Goal: Transaction & Acquisition: Book appointment/travel/reservation

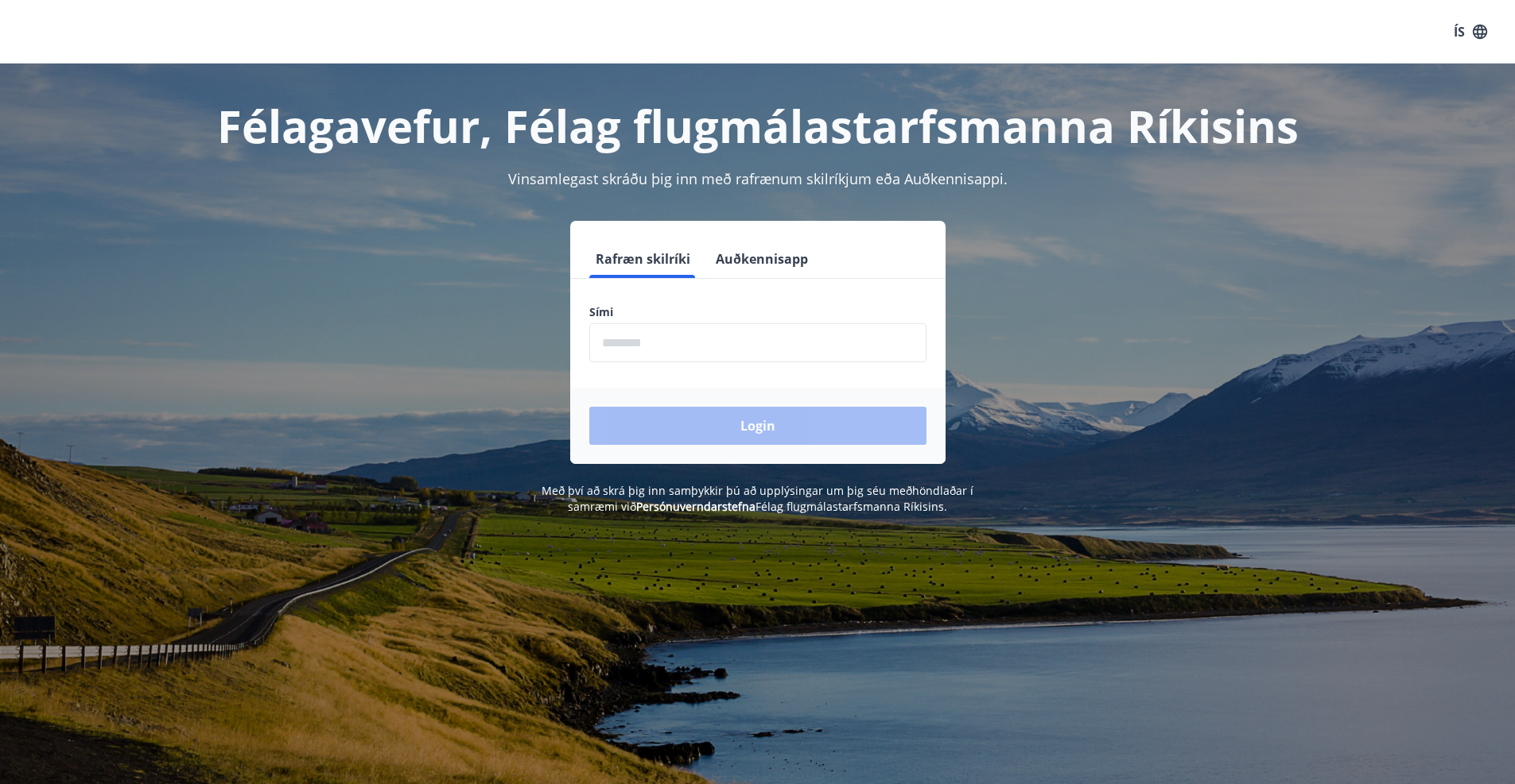
click at [716, 354] on input "phone" at bounding box center [757, 342] width 337 height 39
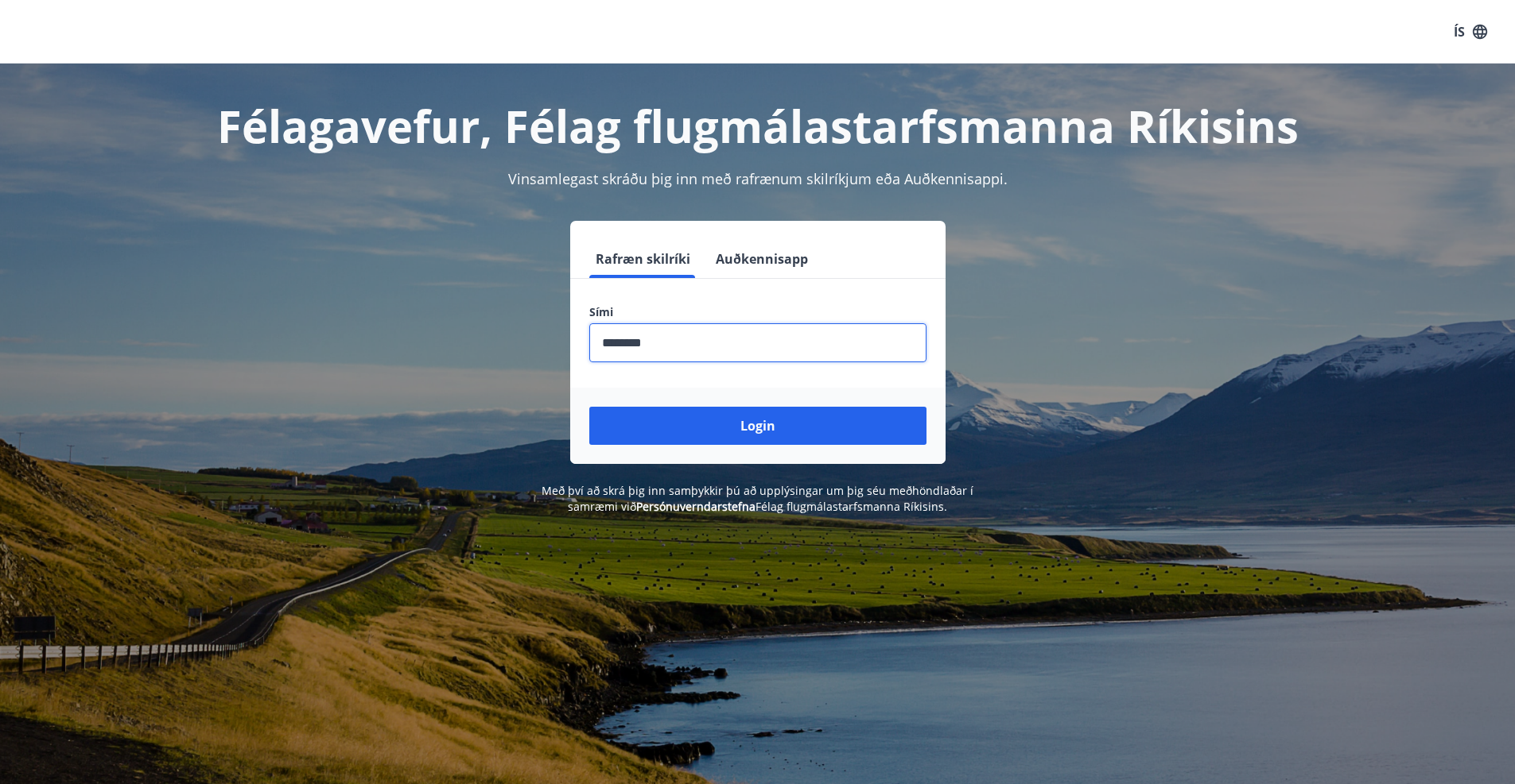
type input "********"
click at [589, 407] on button "Login" at bounding box center [757, 426] width 337 height 38
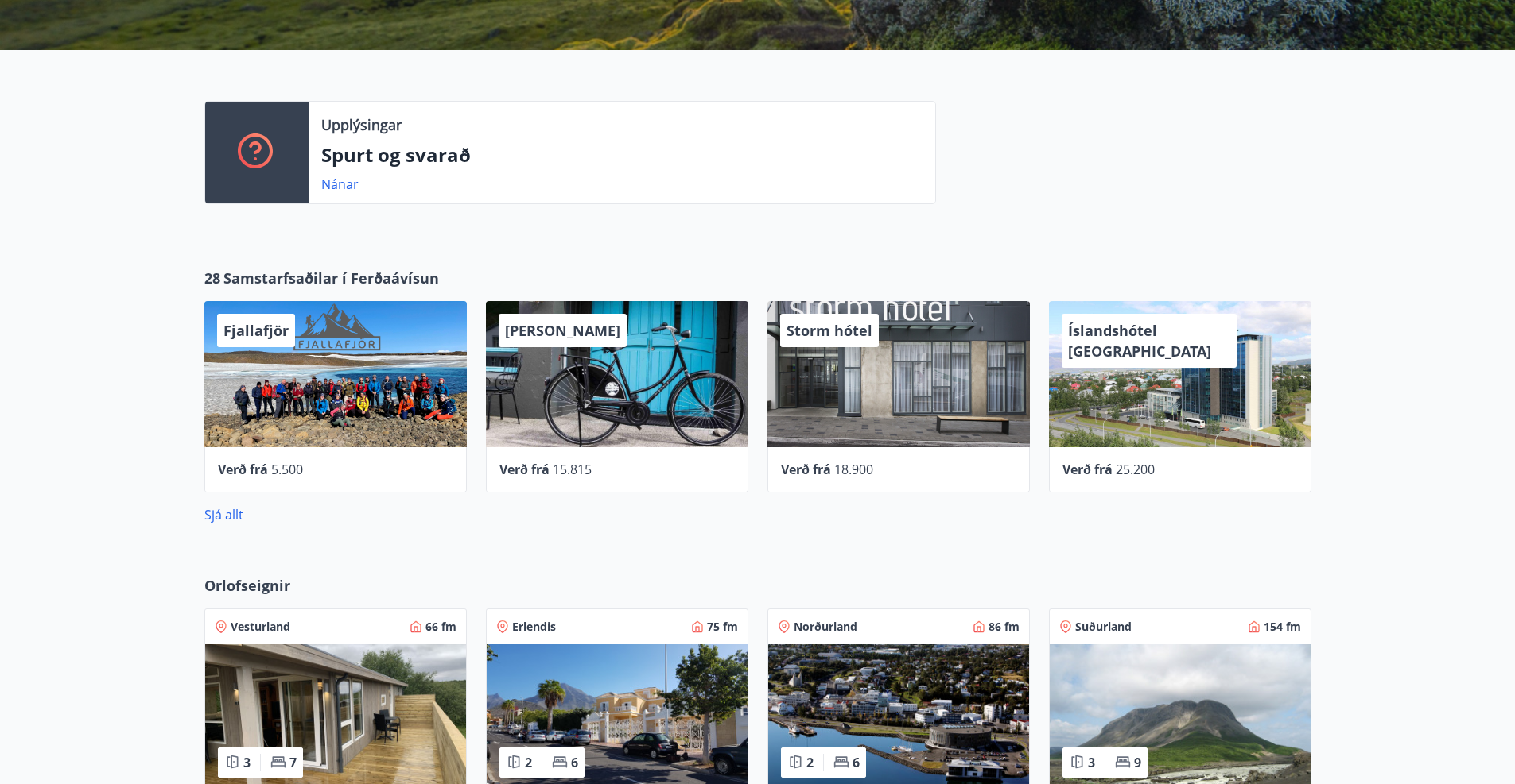
scroll to position [476, 0]
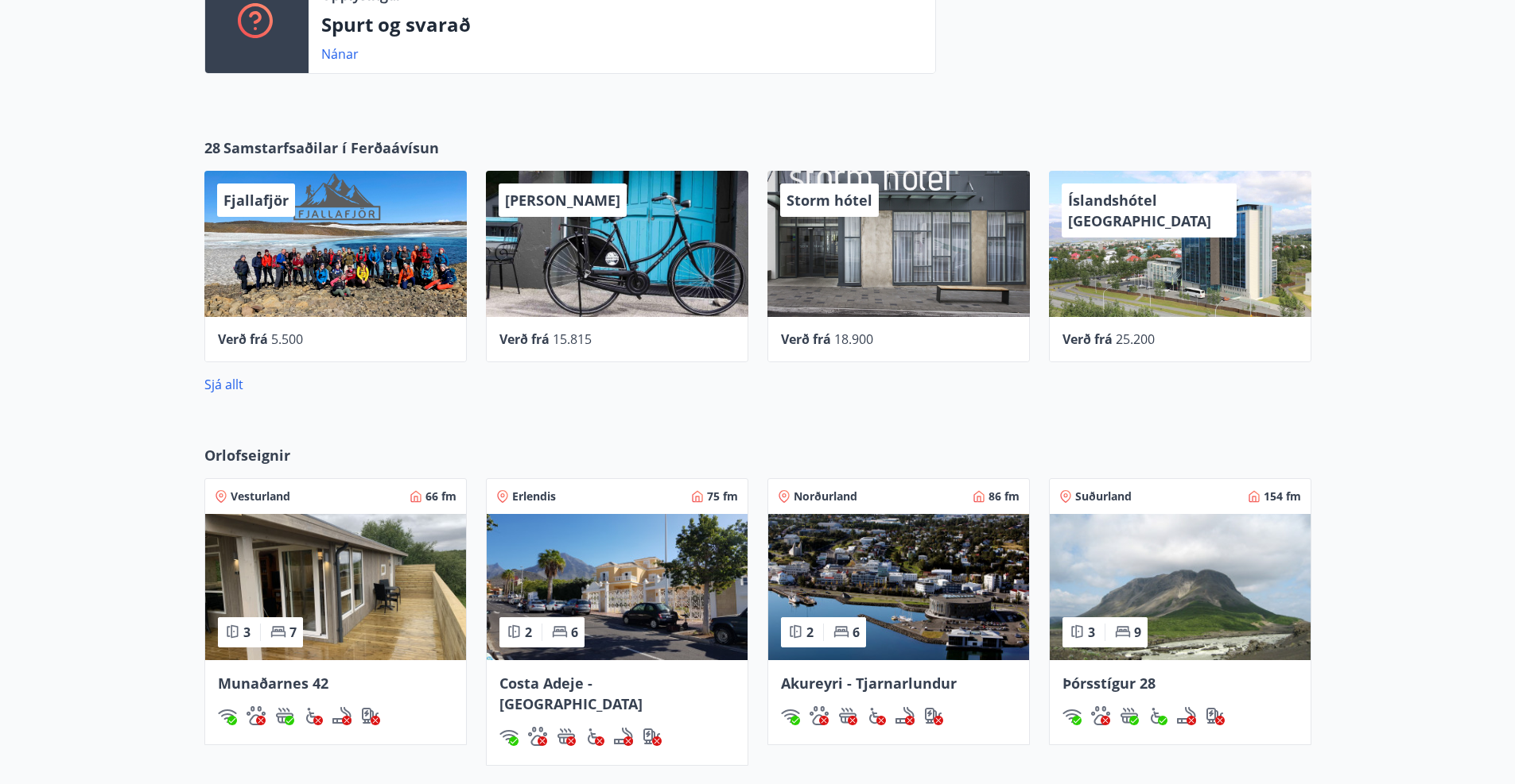
click at [1134, 569] on img at bounding box center [1180, 587] width 261 height 146
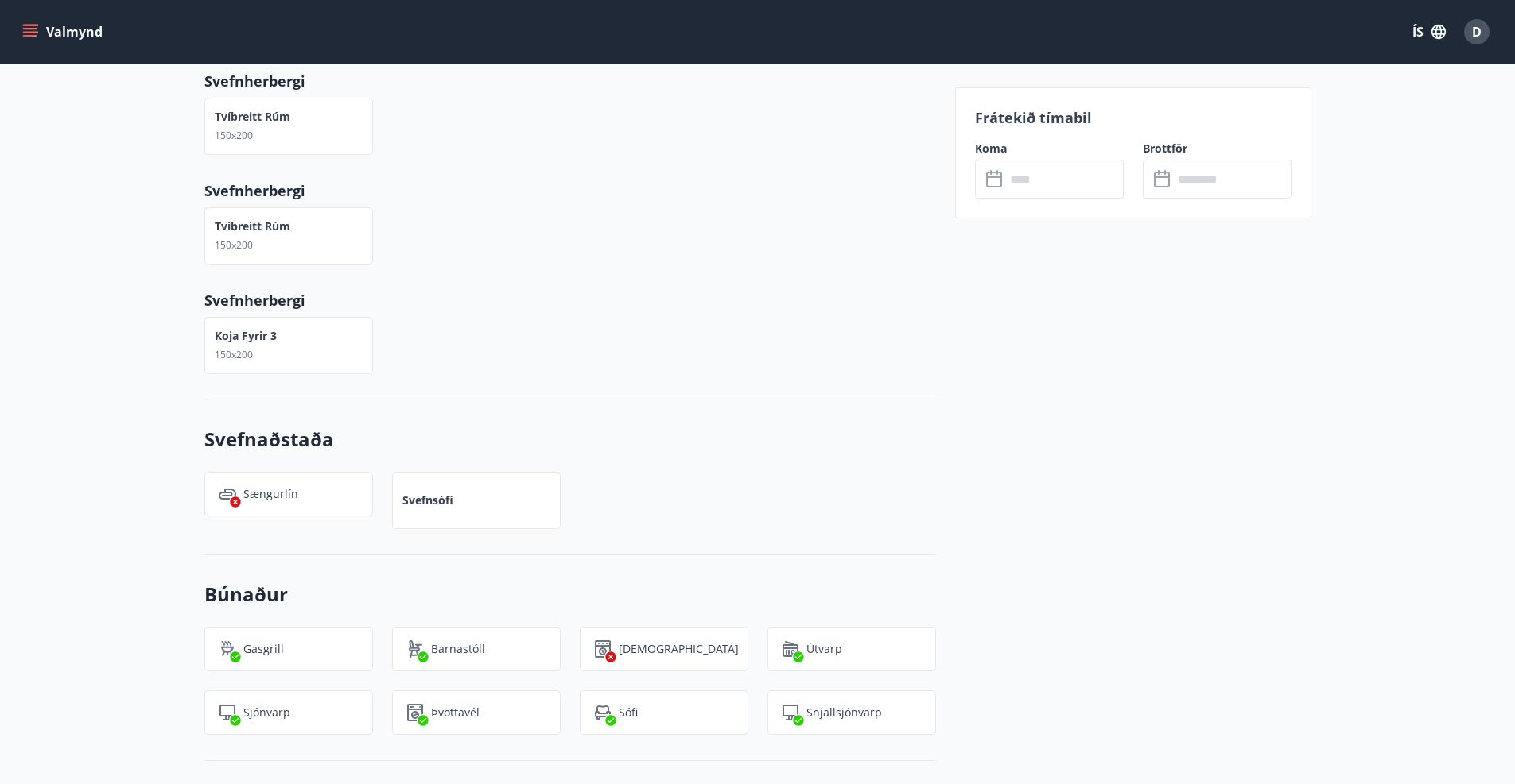
scroll to position [774, 0]
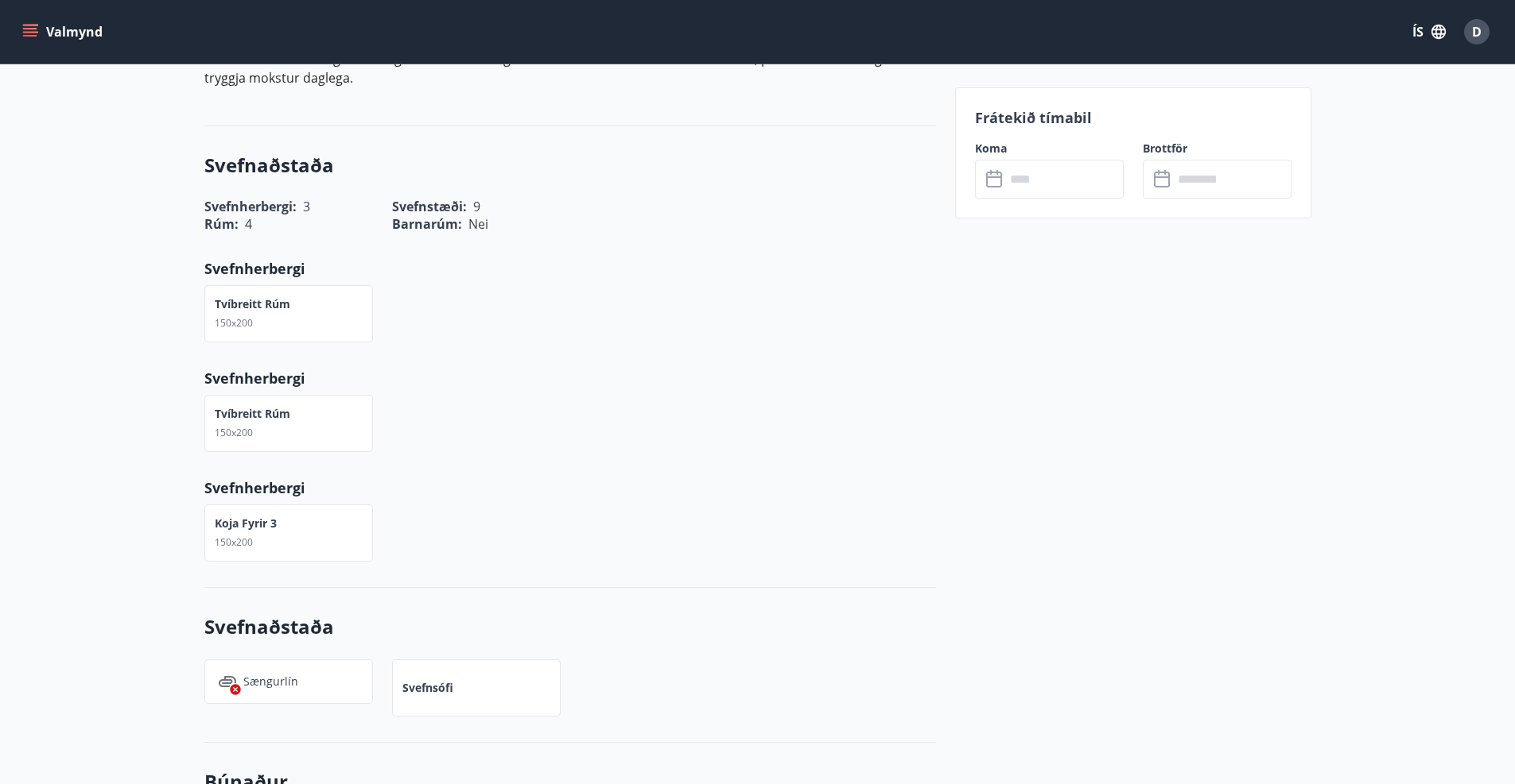
click at [1011, 187] on input "text" at bounding box center [1065, 179] width 119 height 39
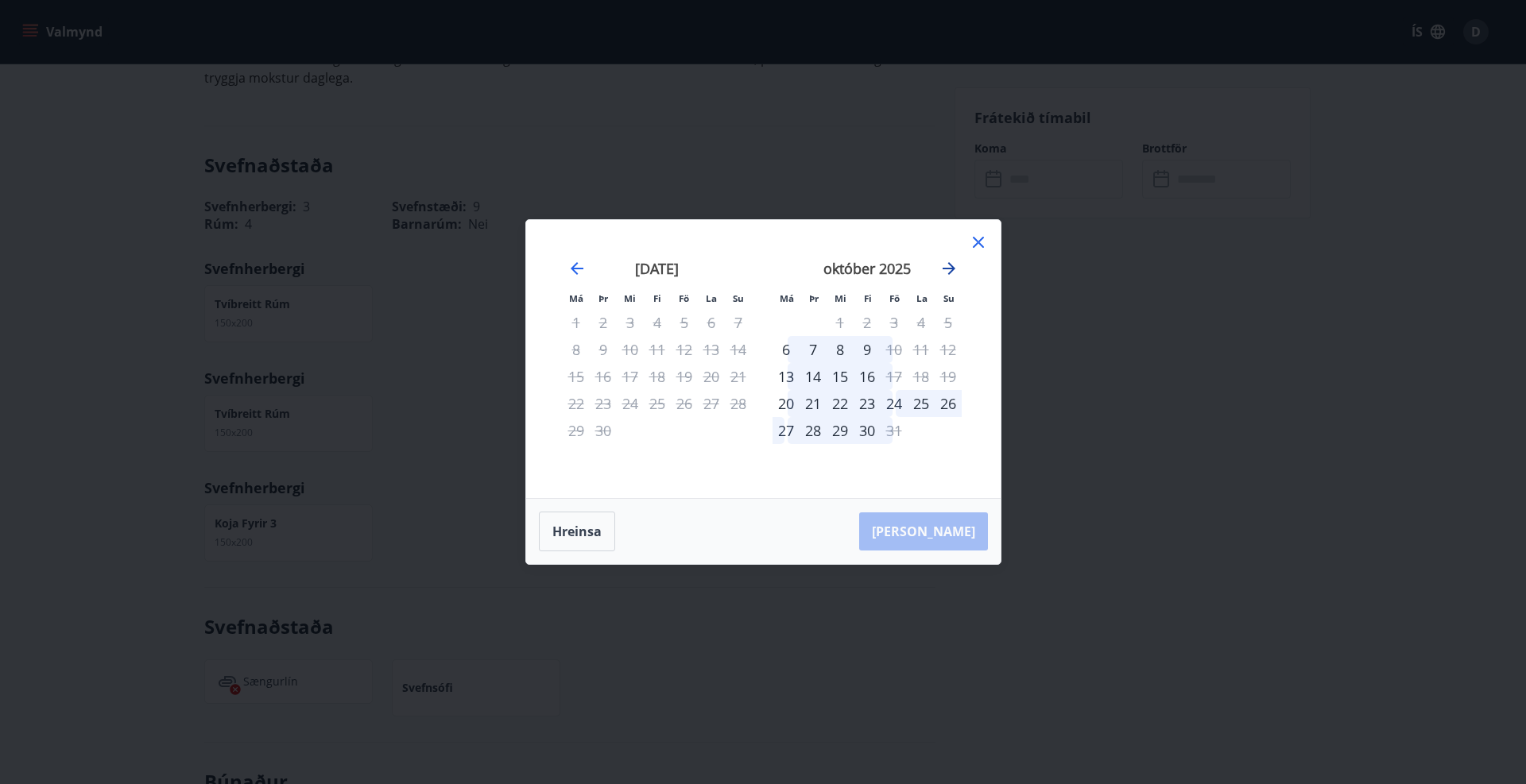
click at [950, 270] on icon "Move forward to switch to the next month." at bounding box center [948, 268] width 19 height 19
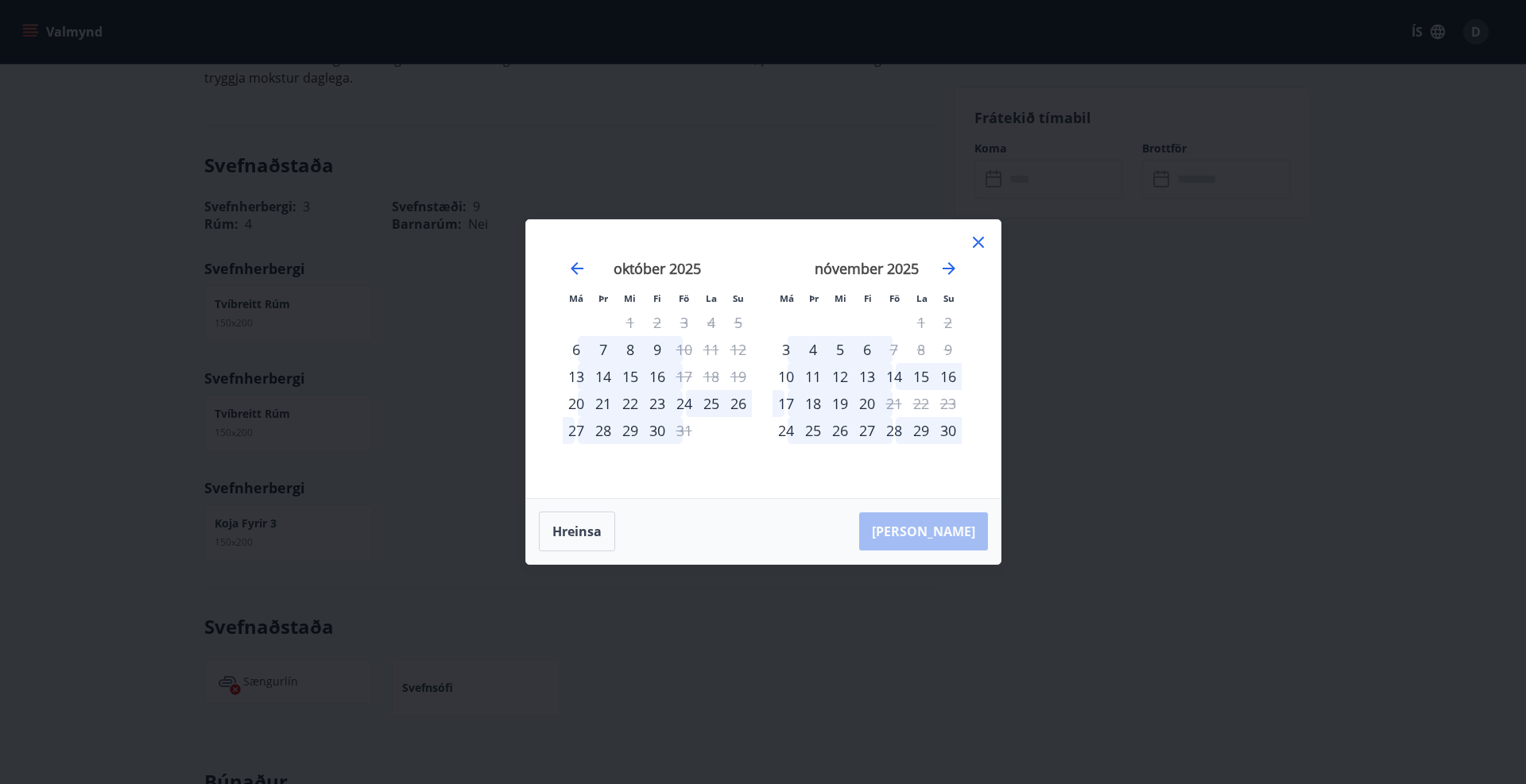
click at [894, 434] on div "28" at bounding box center [894, 431] width 27 height 27
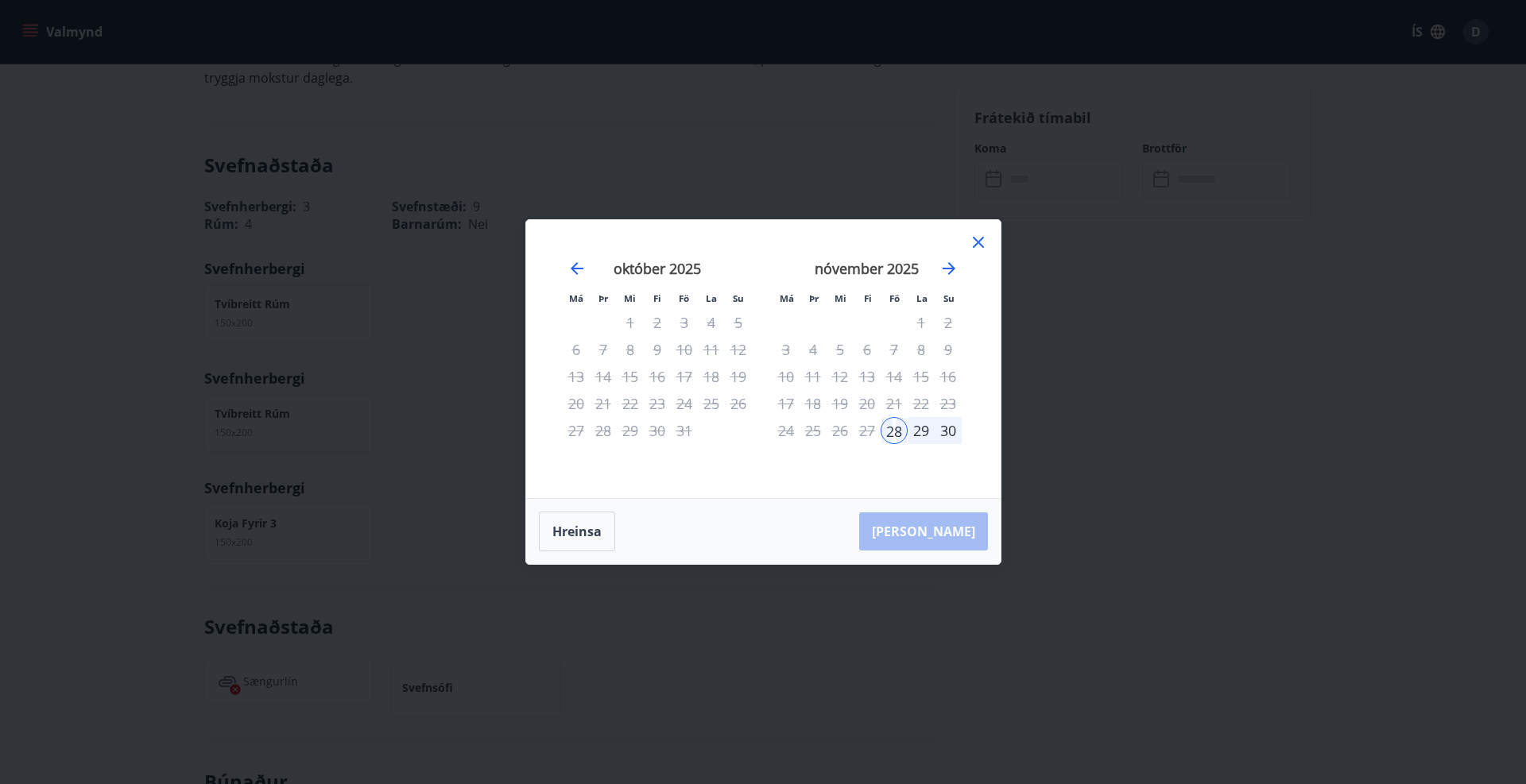
click at [951, 431] on div "30" at bounding box center [948, 431] width 27 height 27
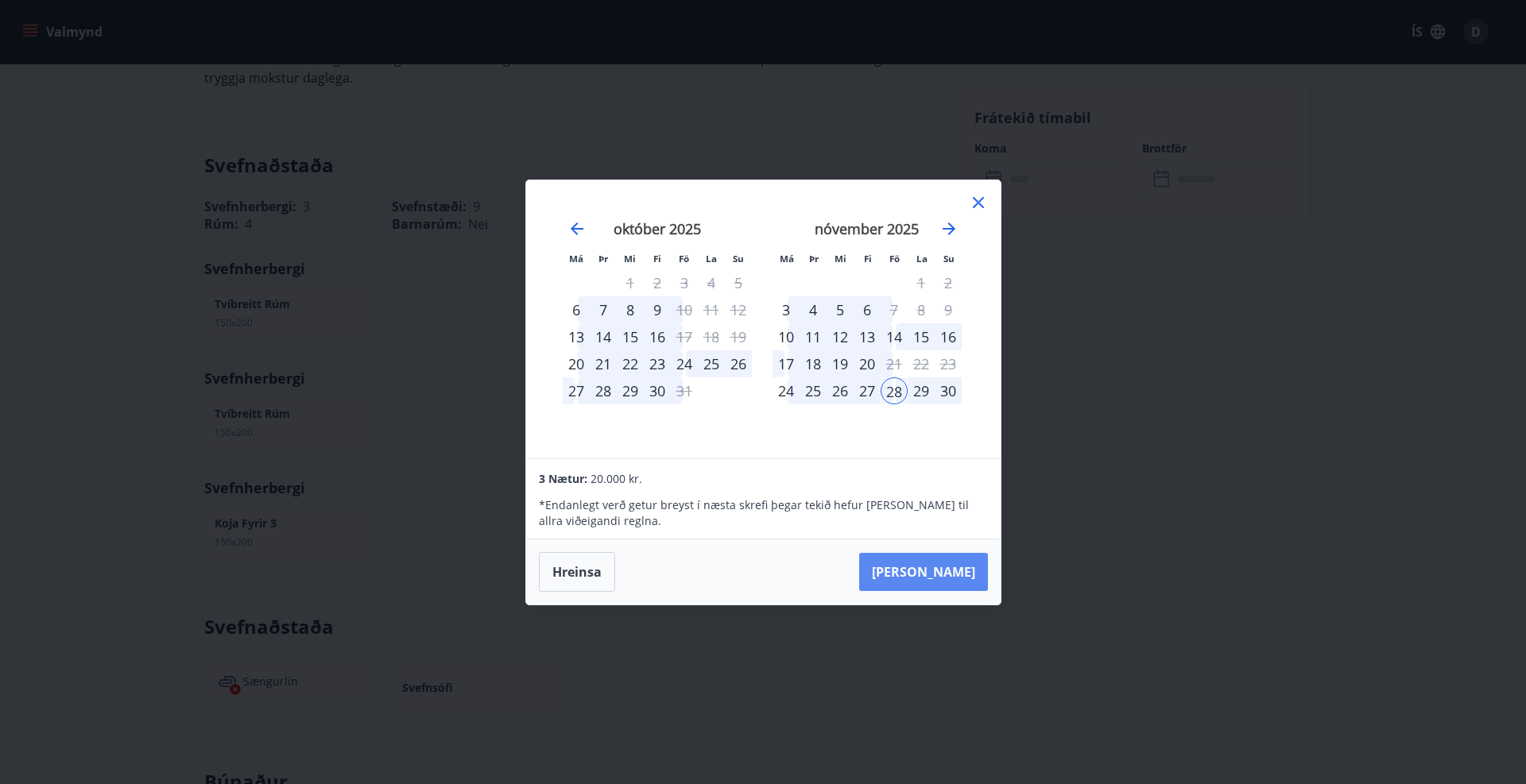
click at [953, 579] on button "Taka Frá" at bounding box center [923, 572] width 129 height 38
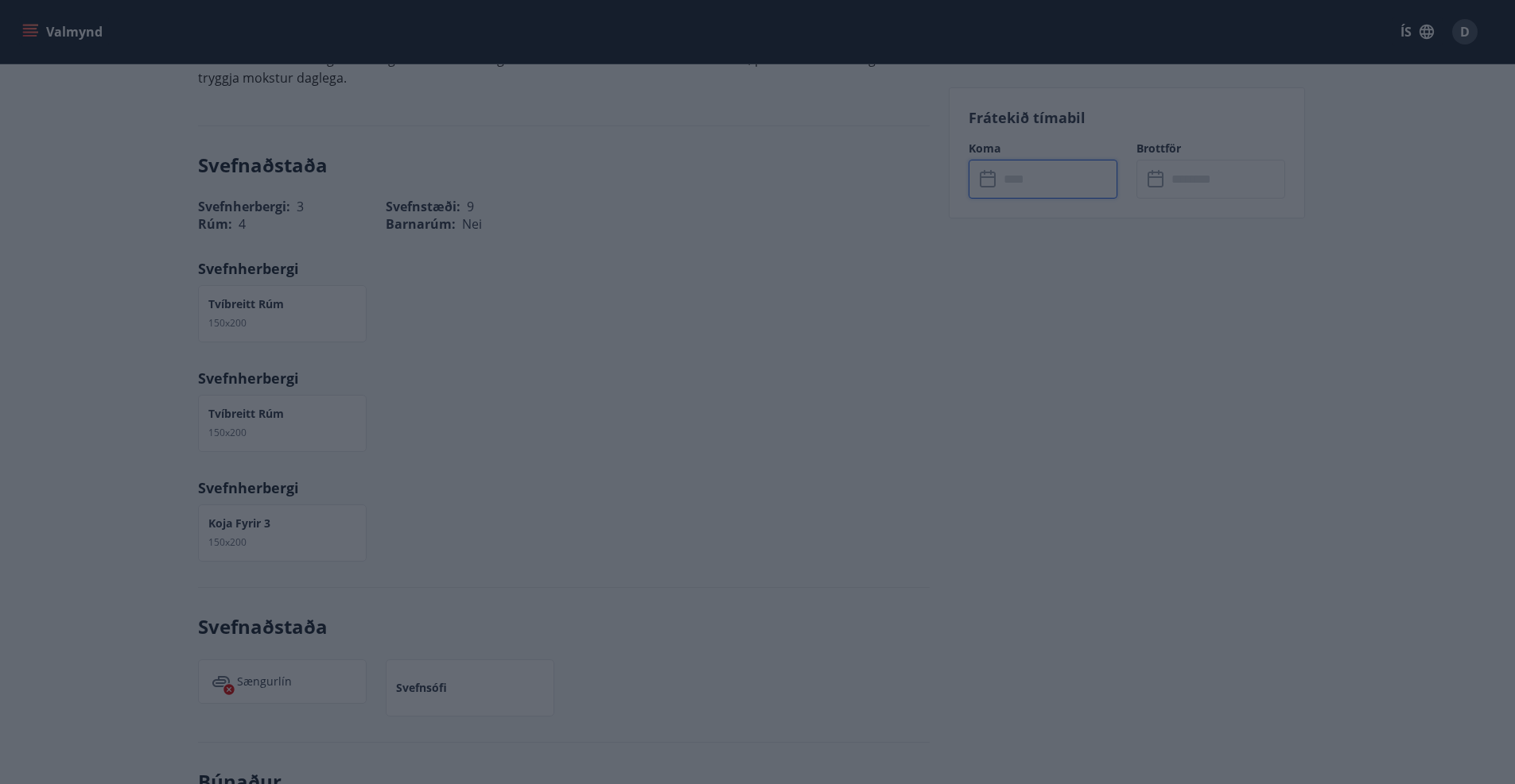
type input "******"
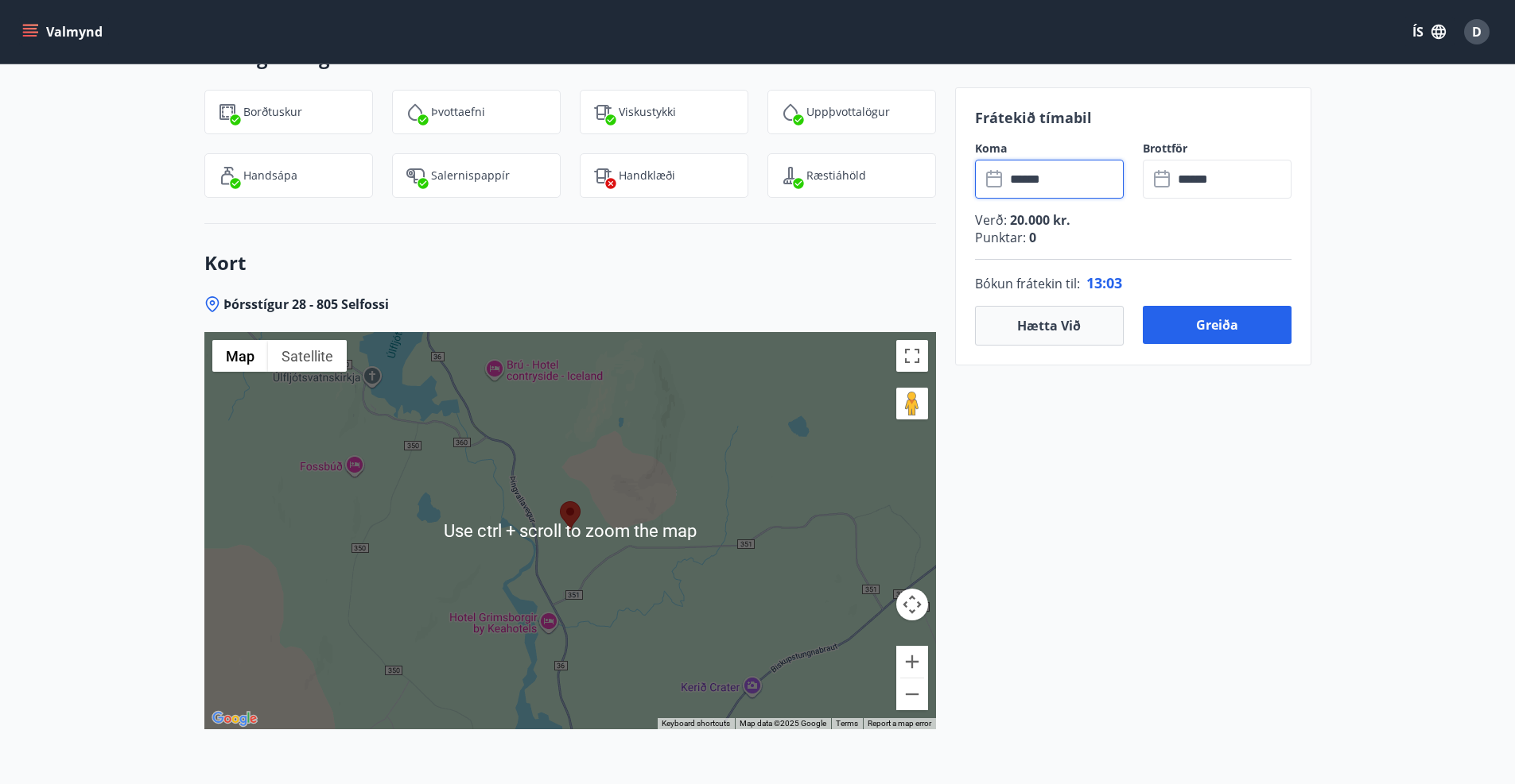
scroll to position [2363, 0]
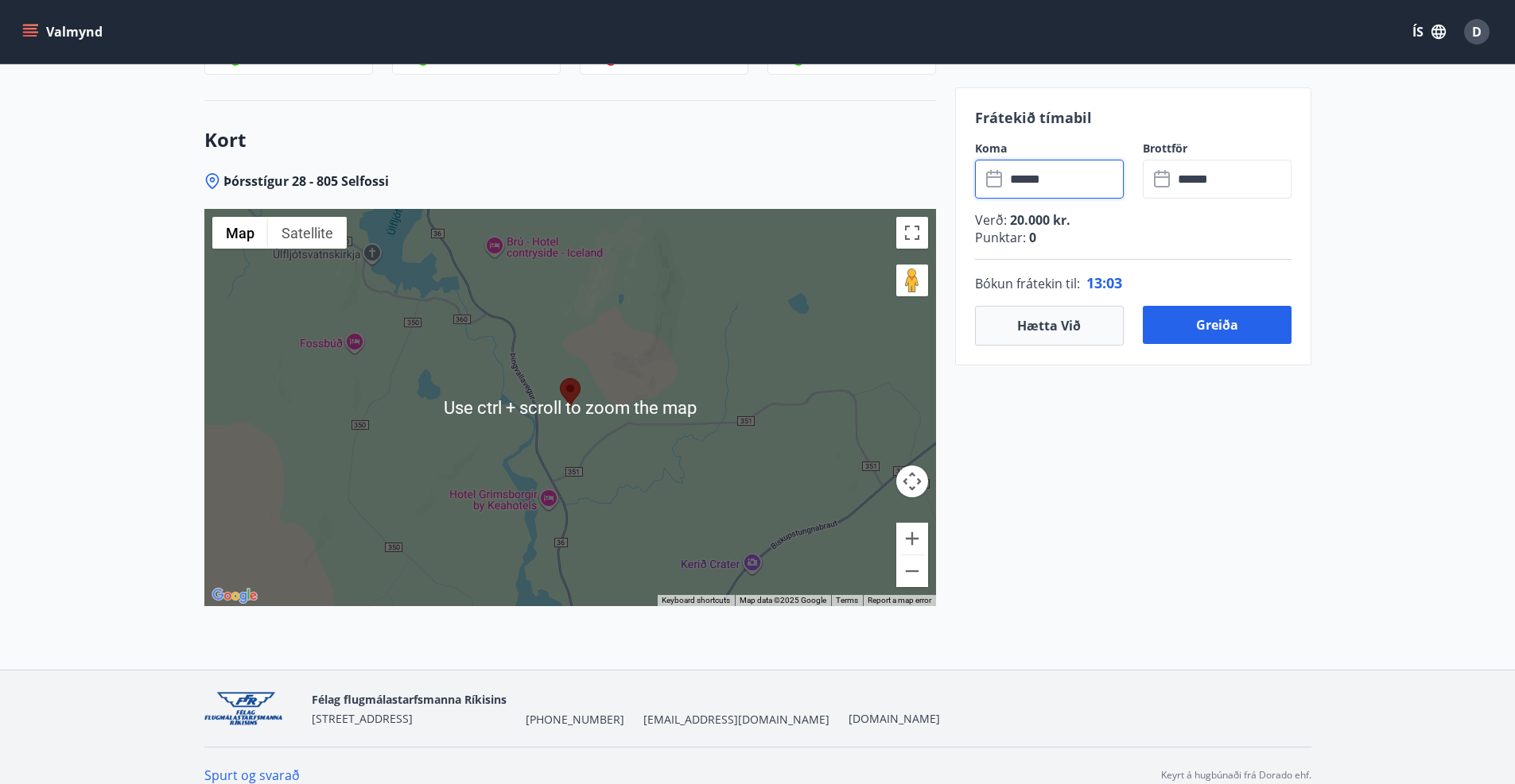
click at [562, 417] on div at bounding box center [570, 407] width 731 height 397
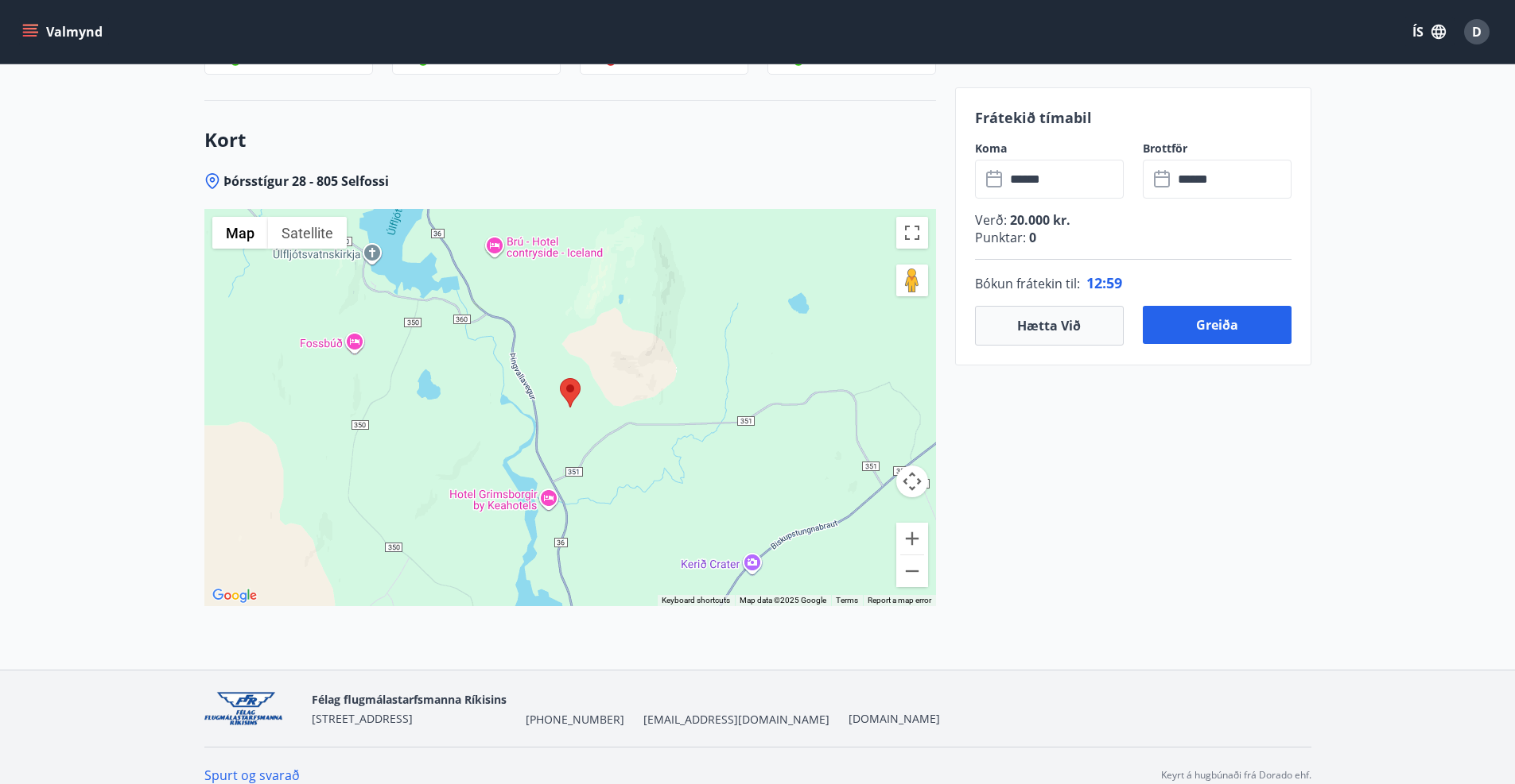
click at [572, 398] on div at bounding box center [570, 407] width 731 height 397
click at [920, 523] on button "Zoom in" at bounding box center [911, 538] width 32 height 32
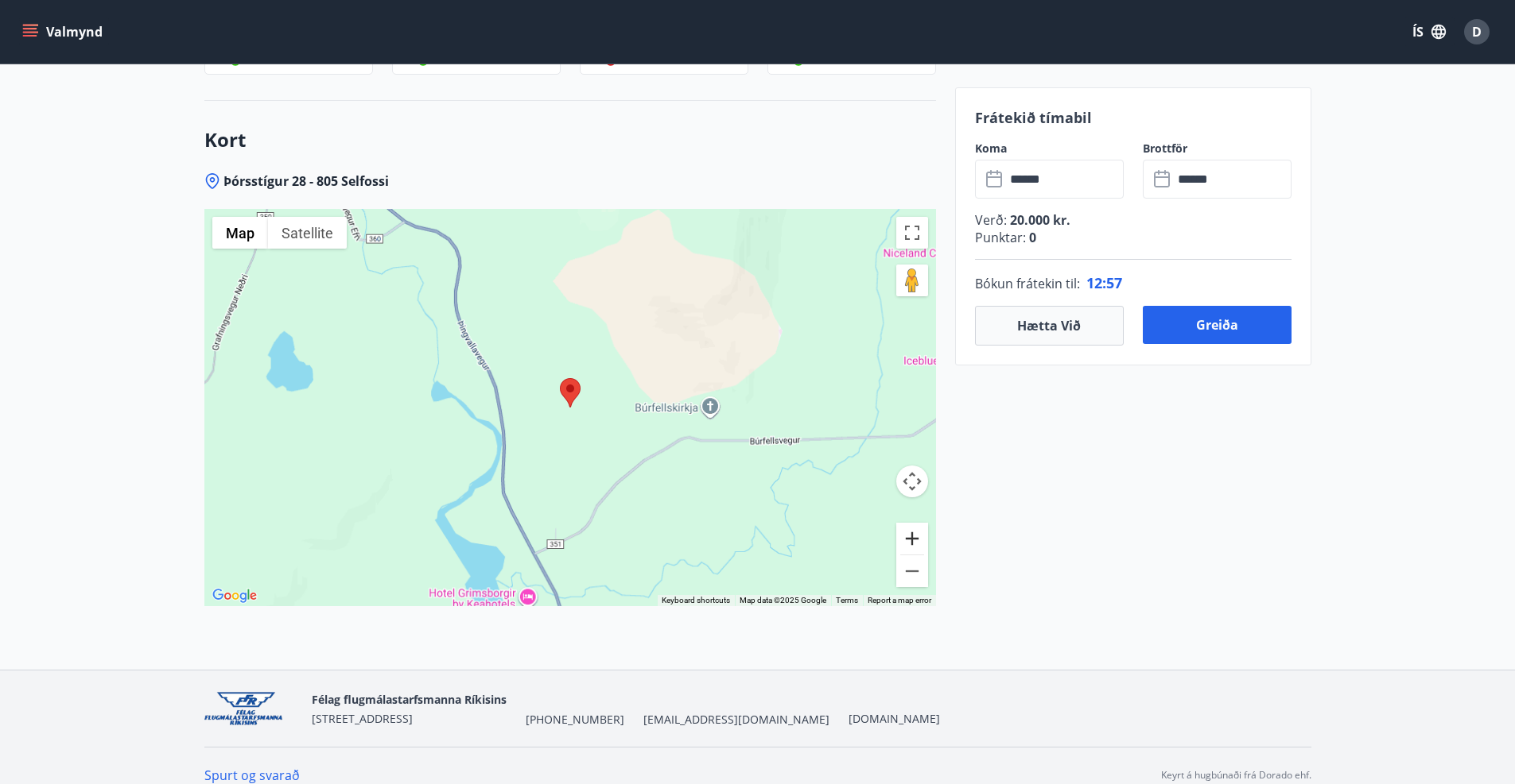
click at [920, 523] on button "Zoom in" at bounding box center [911, 538] width 32 height 32
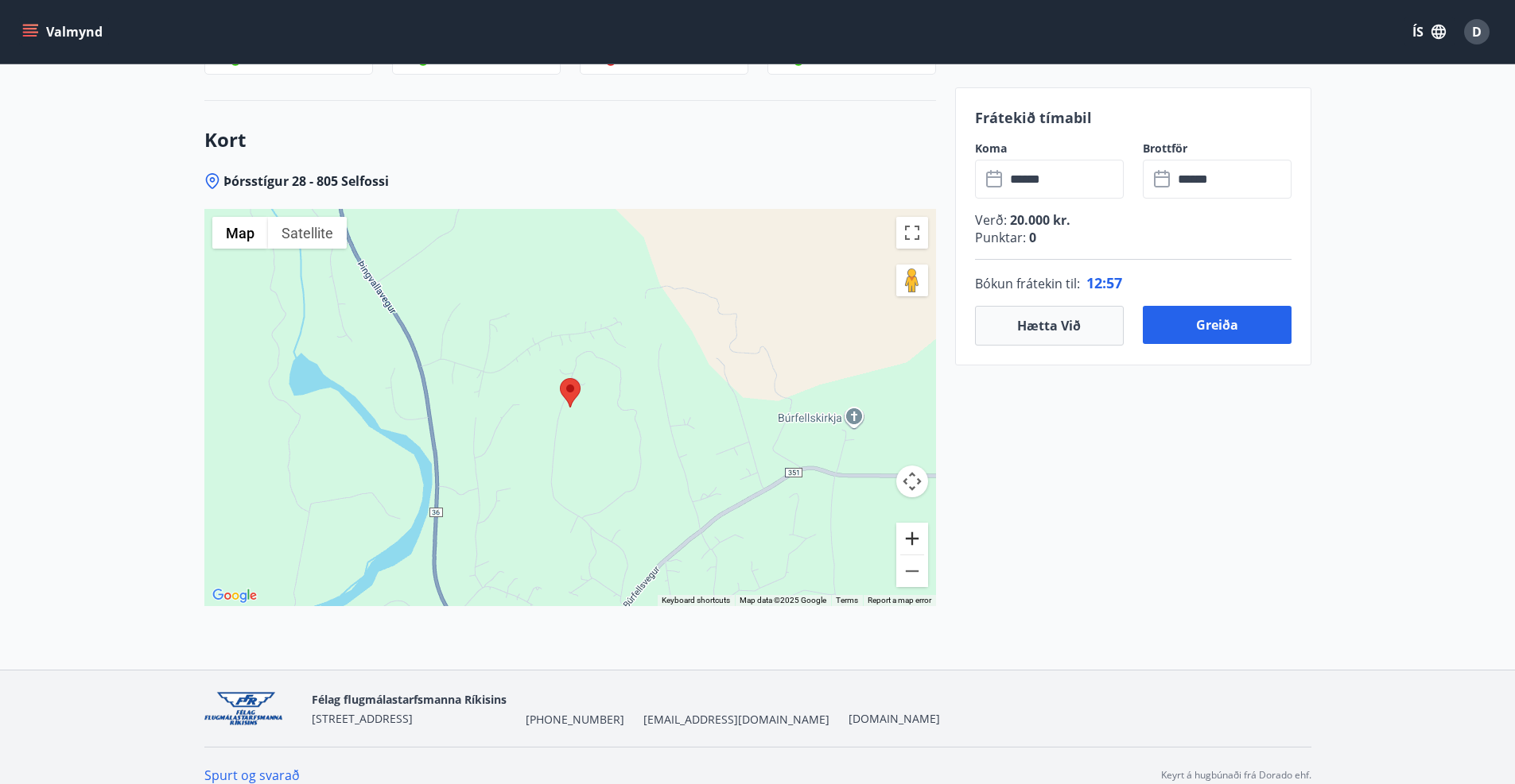
click at [920, 523] on button "Zoom in" at bounding box center [911, 538] width 32 height 32
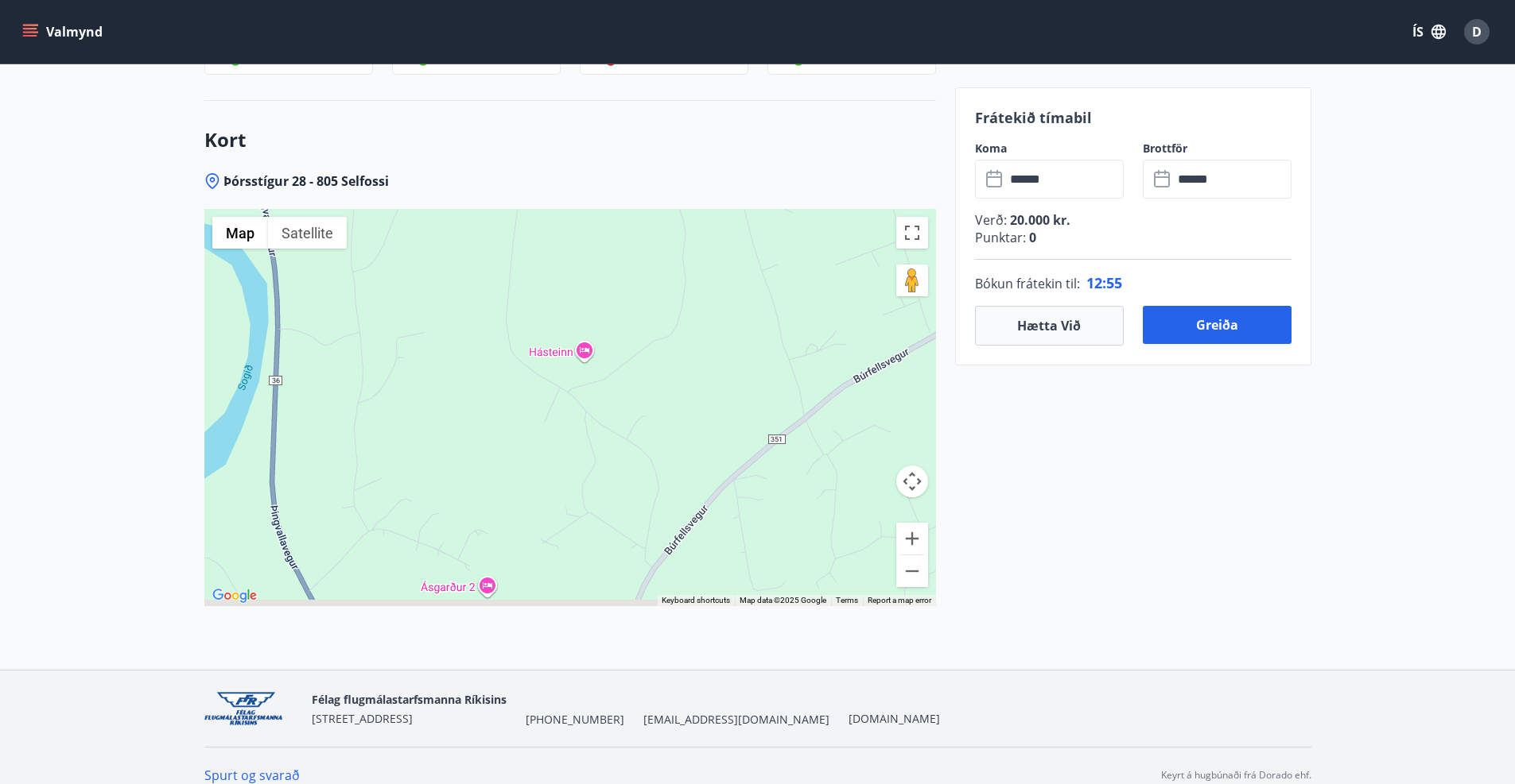
drag, startPoint x: 641, startPoint y: 465, endPoint x: 605, endPoint y: 162, distance: 305.1
click at [605, 172] on div "Þórsstígur 28 - 805 Selfossi ← Move left → Move right ↑ Move up ↓ Move down + Z…" at bounding box center [570, 421] width 731 height 497
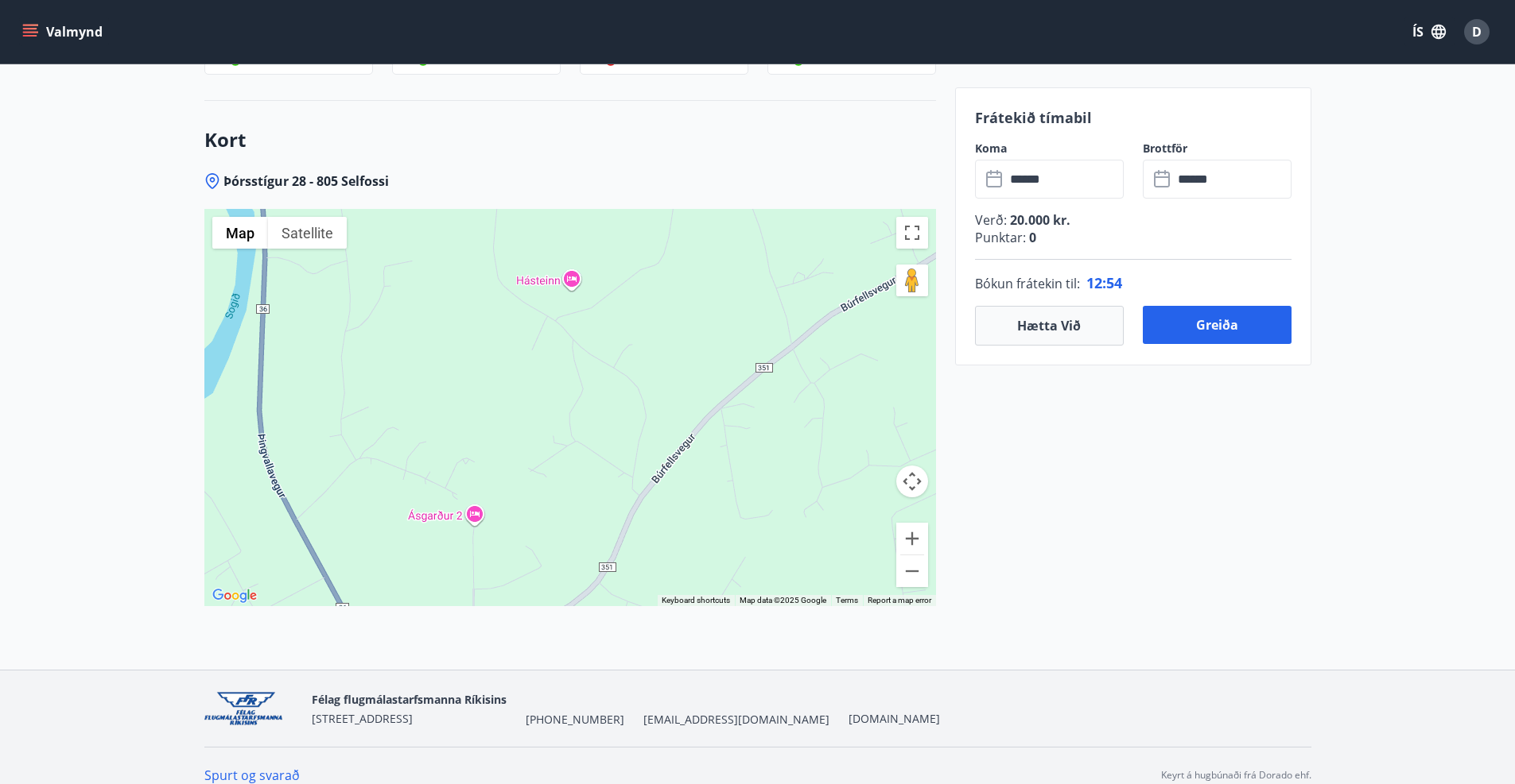
drag, startPoint x: 603, startPoint y: 594, endPoint x: 642, endPoint y: 448, distance: 151.1
click at [642, 448] on div "Þórsstígur 28 - 805 Selfossi ← Move left → Move right ↑ Move up ↓ Move down + Z…" at bounding box center [570, 421] width 731 height 497
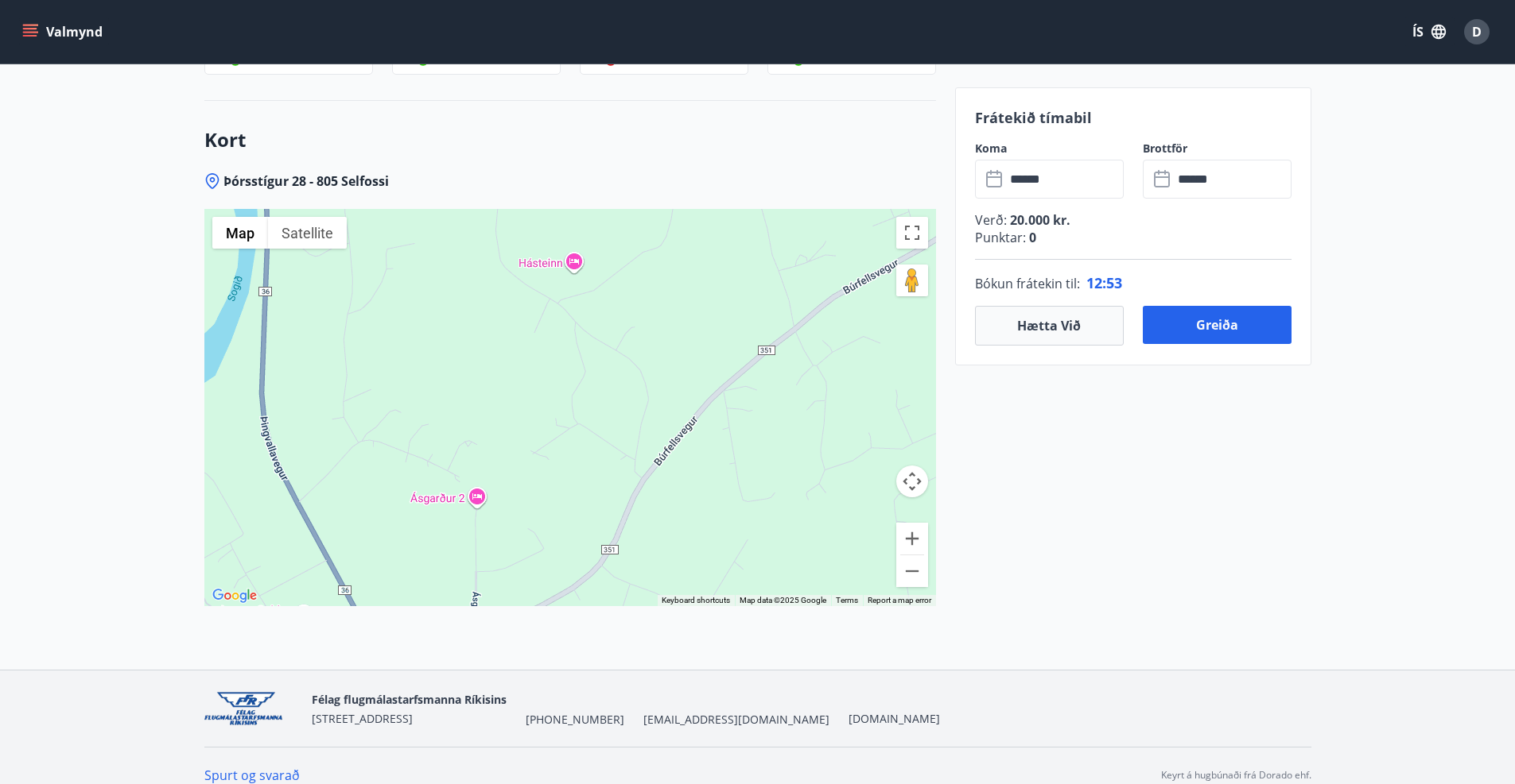
drag, startPoint x: 657, startPoint y: 356, endPoint x: 648, endPoint y: 399, distance: 43.9
click at [648, 399] on div at bounding box center [570, 407] width 731 height 397
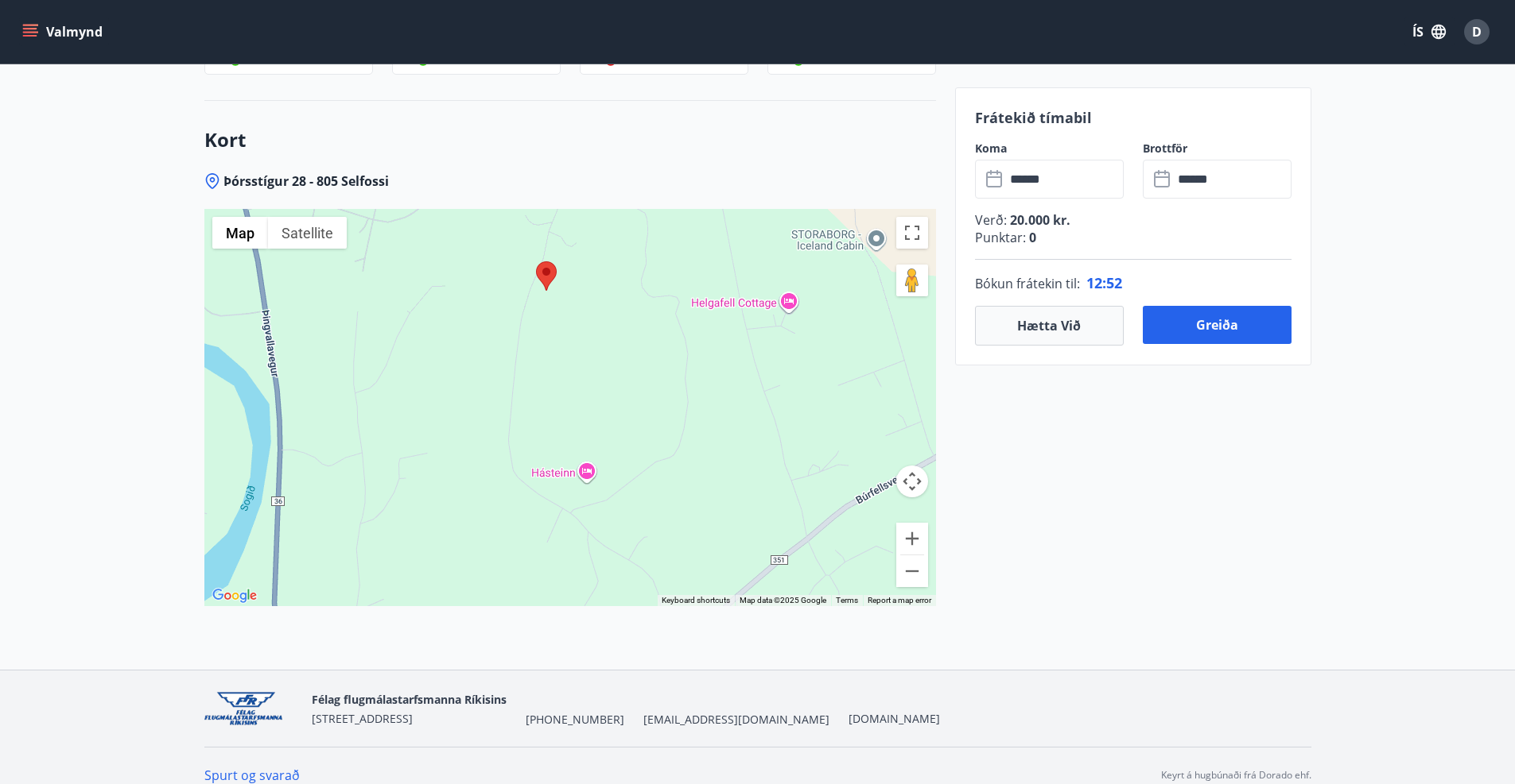
drag, startPoint x: 614, startPoint y: 428, endPoint x: 626, endPoint y: 638, distance: 210.3
click at [626, 638] on div "Þórsstígur 28 - 805 Selfossi ← Move left → Move right ↑ Move up ↓ Move down + Z…" at bounding box center [570, 421] width 731 height 497
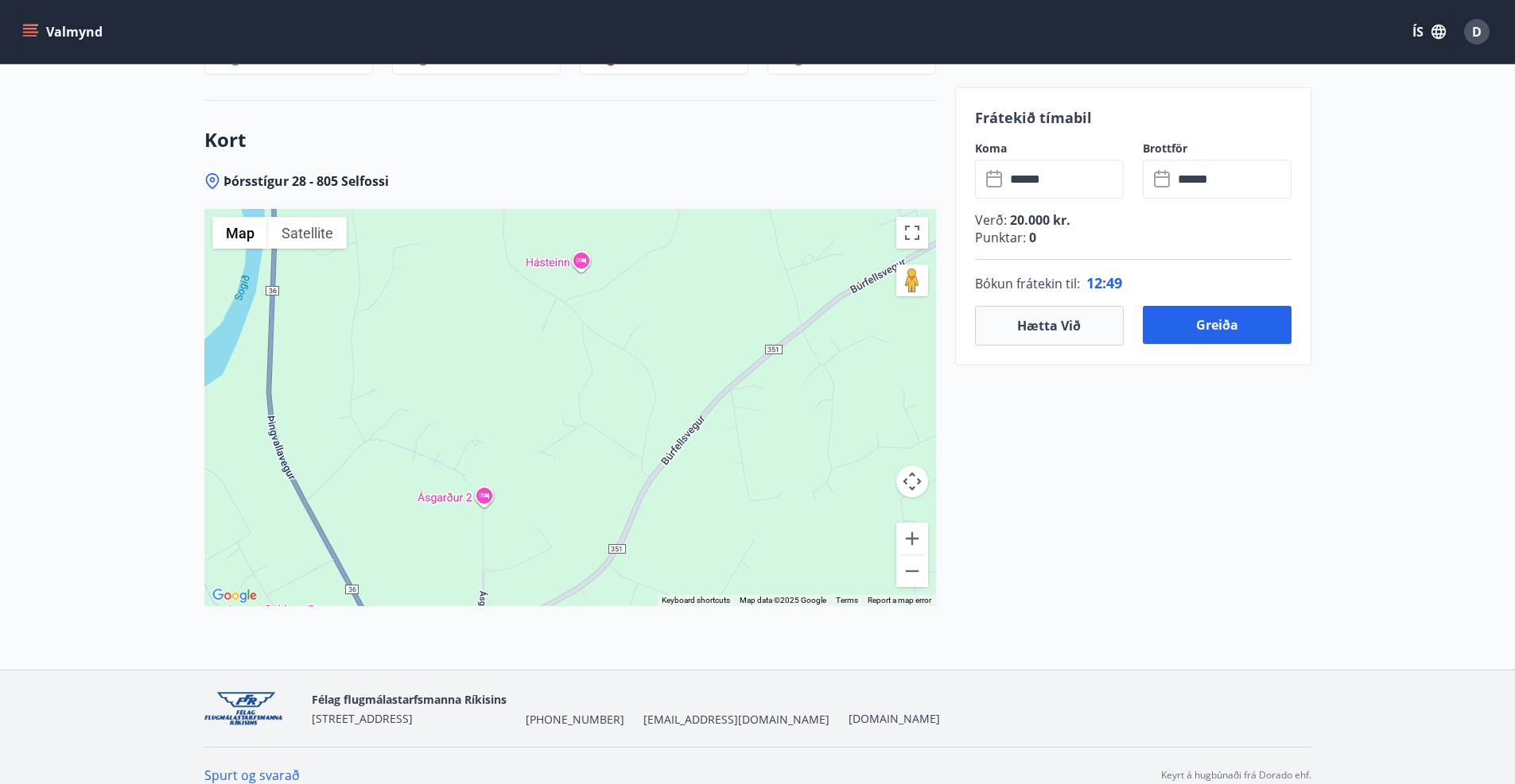
drag, startPoint x: 697, startPoint y: 369, endPoint x: 691, endPoint y: 148, distance: 221.1
click at [691, 148] on div "Kort Þórsstígur 28 - 805 Selfossi ← Move left → Move right ↑ Move up ↓ Move dow…" at bounding box center [570, 385] width 731 height 569
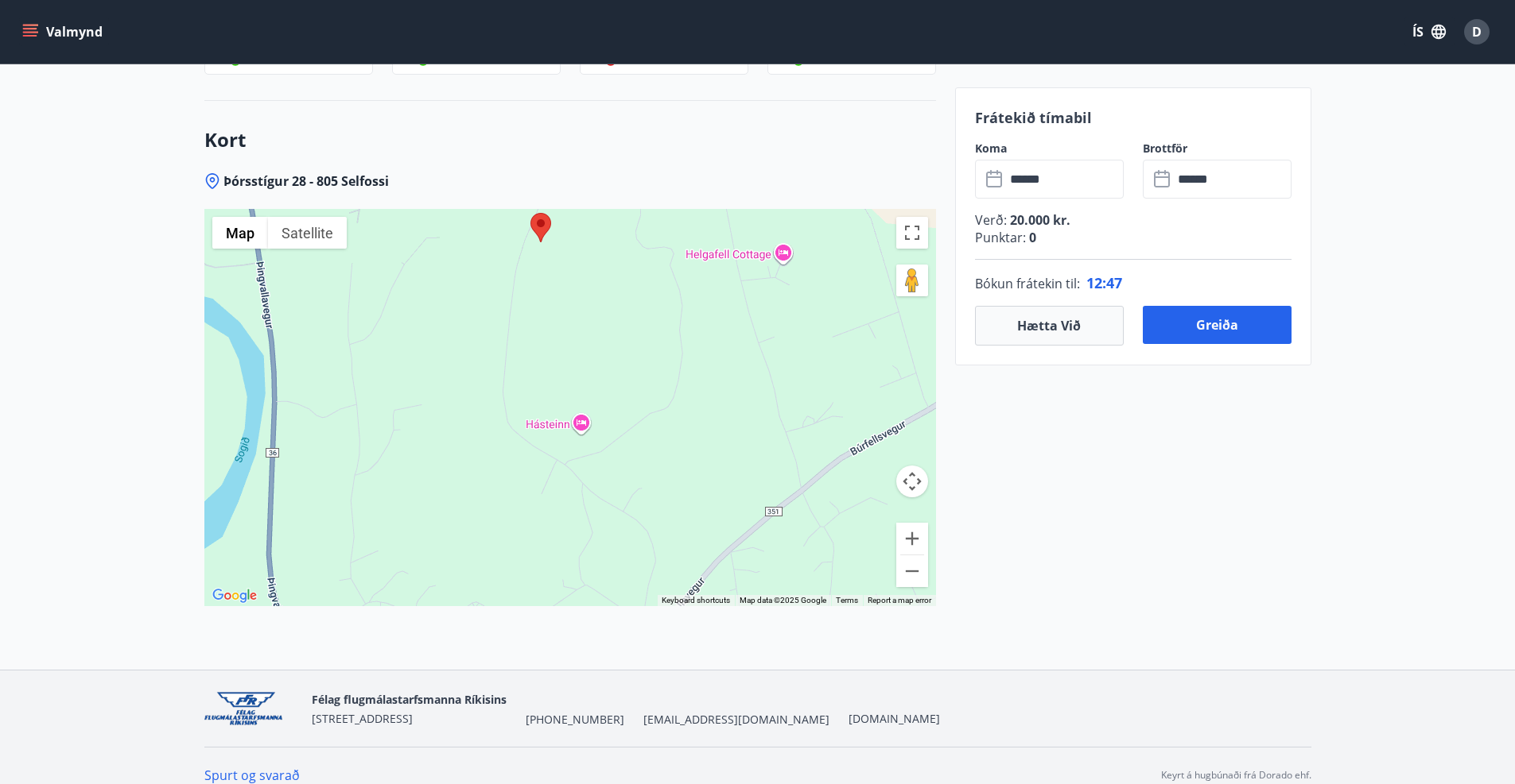
drag, startPoint x: 591, startPoint y: 368, endPoint x: 591, endPoint y: 544, distance: 176.0
click at [591, 544] on div at bounding box center [570, 407] width 731 height 397
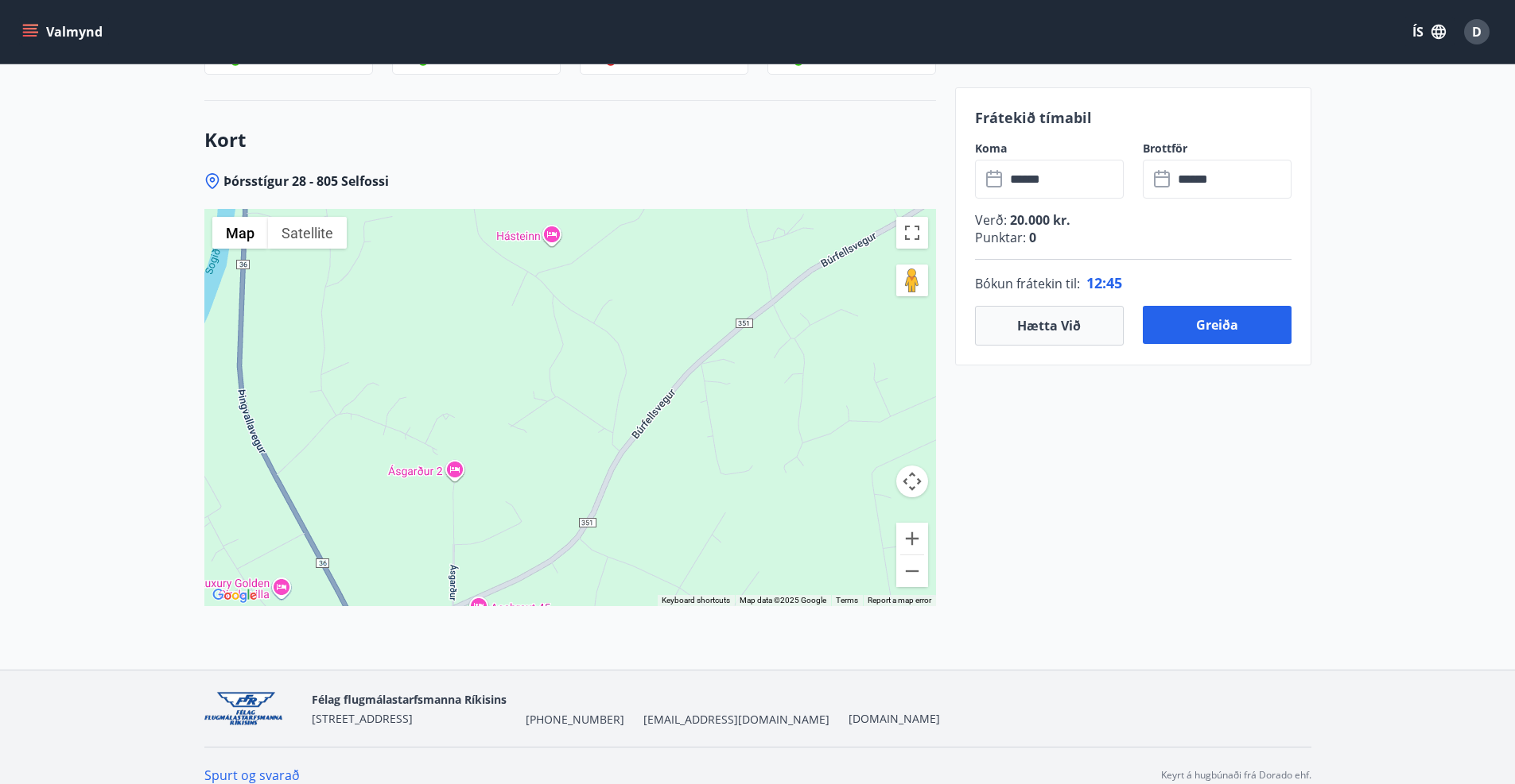
drag, startPoint x: 601, startPoint y: 430, endPoint x: 581, endPoint y: 305, distance: 126.6
click at [581, 305] on div at bounding box center [570, 407] width 731 height 397
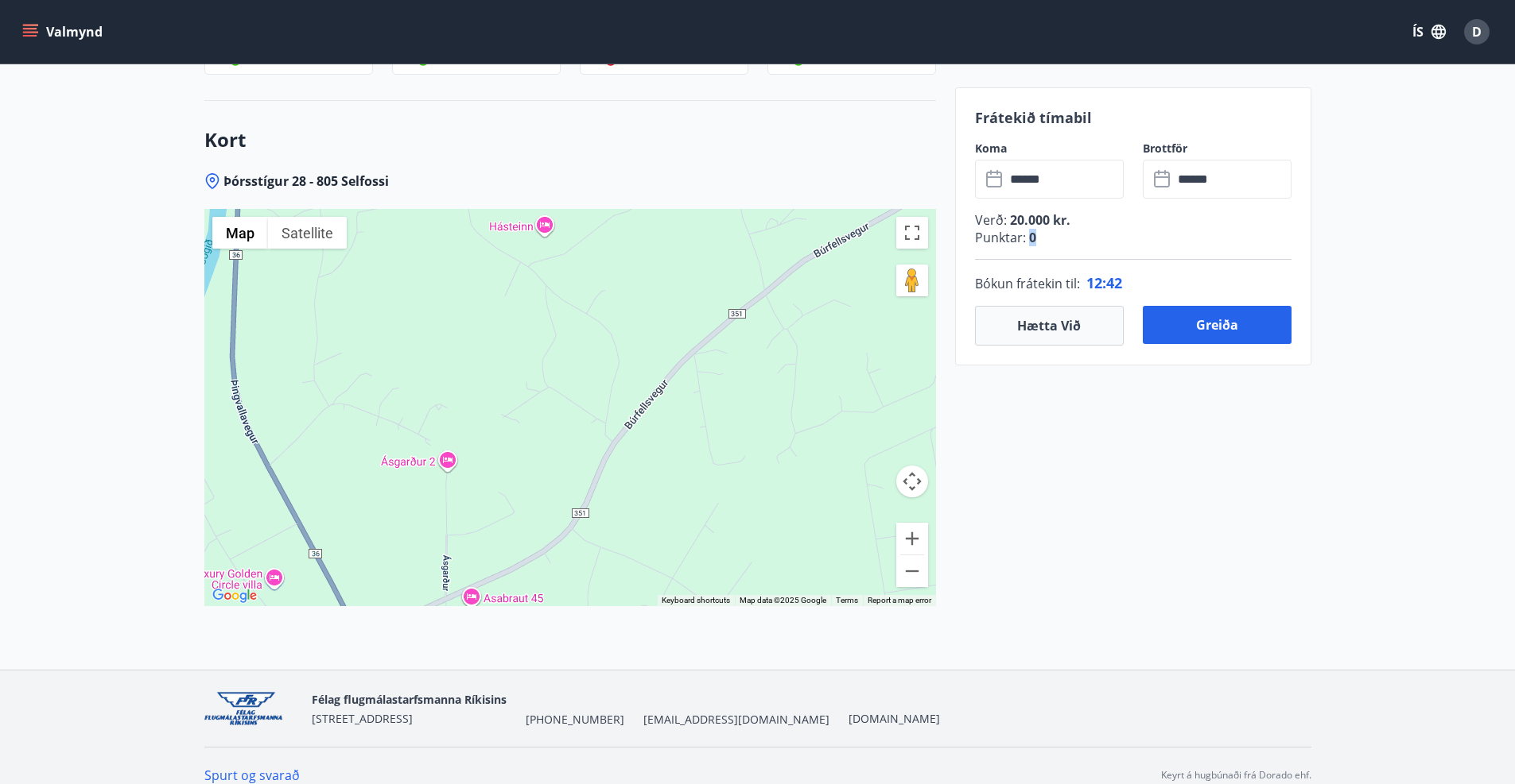
click at [1030, 237] on span "0" at bounding box center [1030, 237] width 10 height 17
click at [1165, 309] on button "Greiða" at bounding box center [1216, 325] width 149 height 38
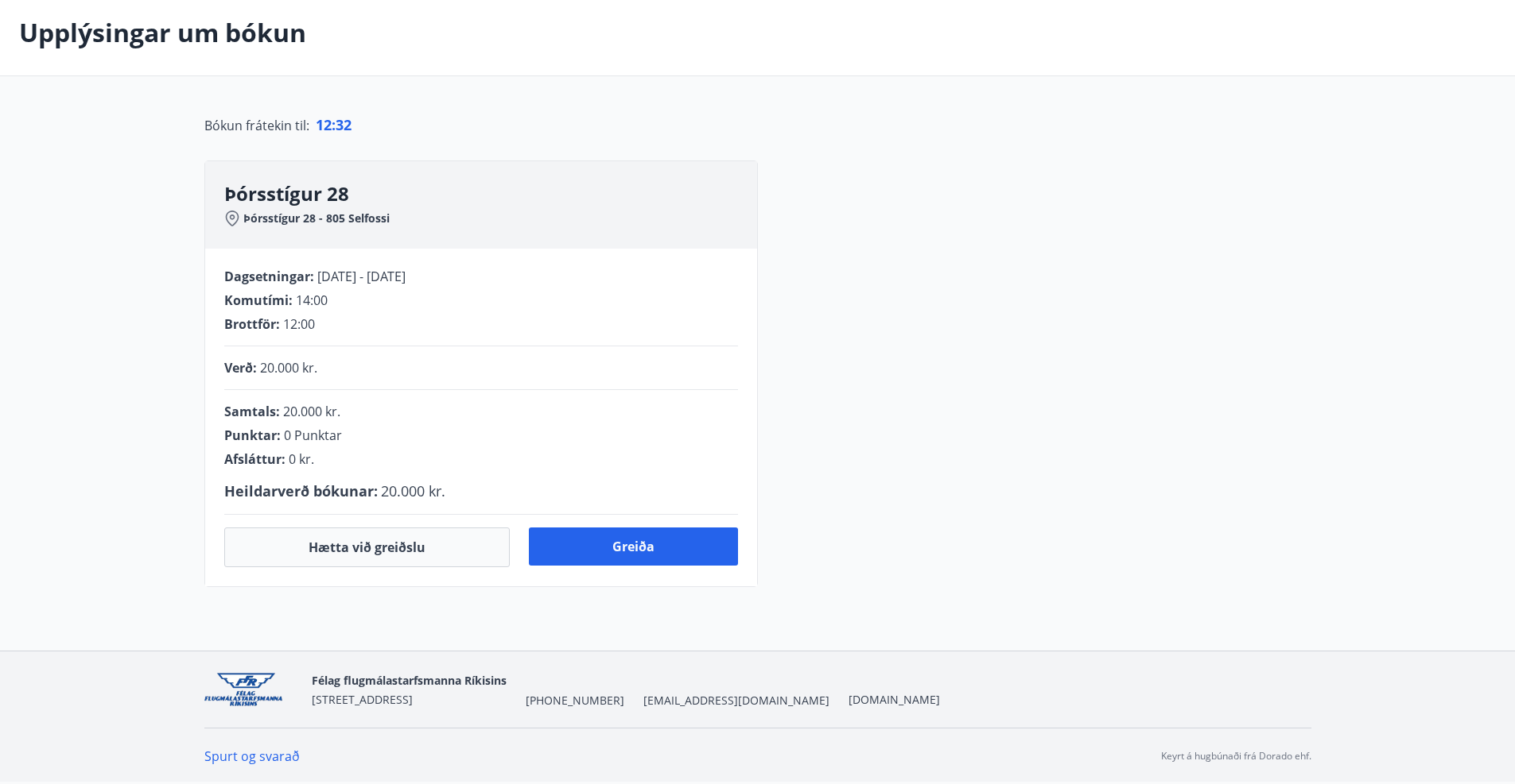
scroll to position [267, 0]
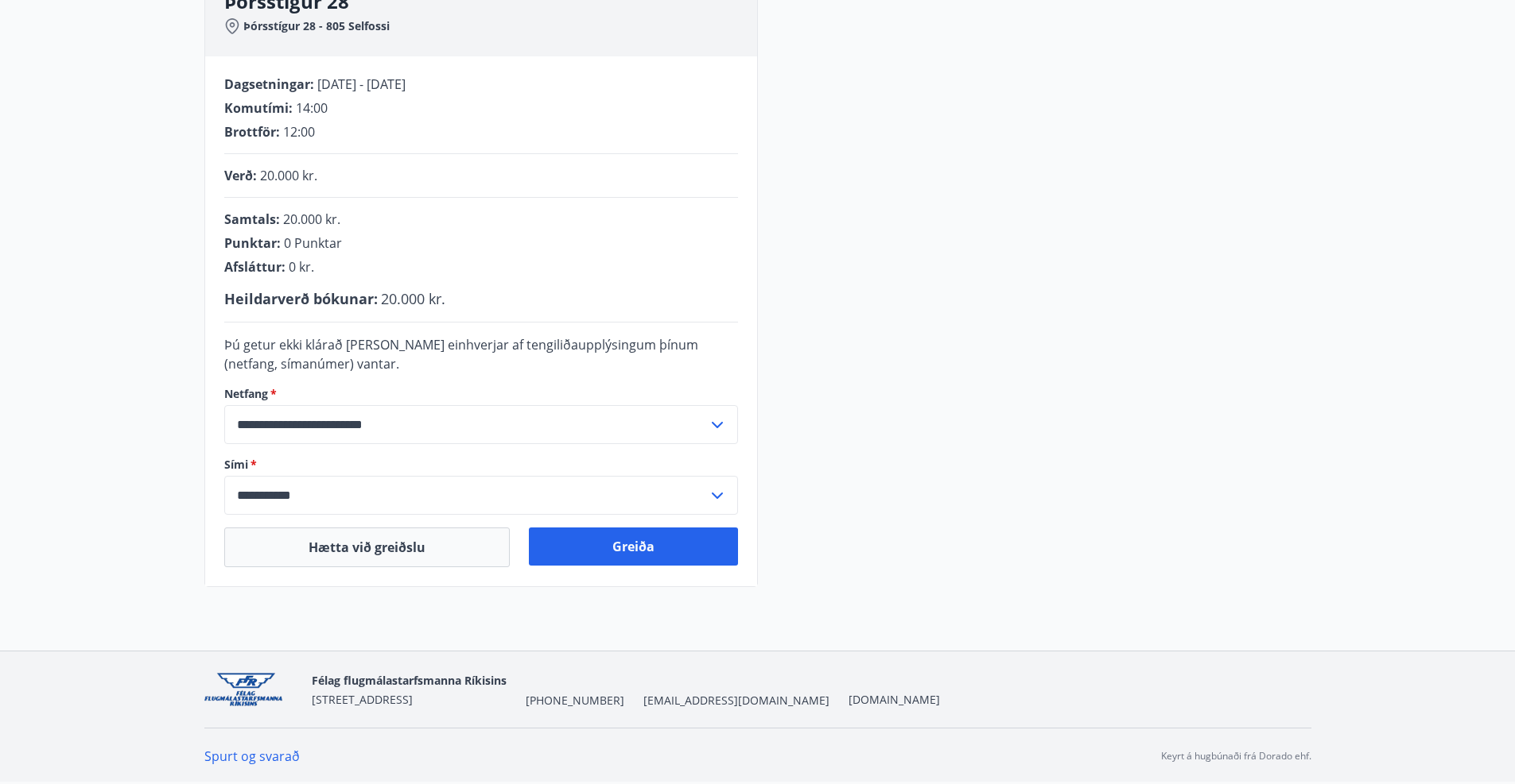
click at [722, 418] on icon at bounding box center [717, 424] width 19 height 19
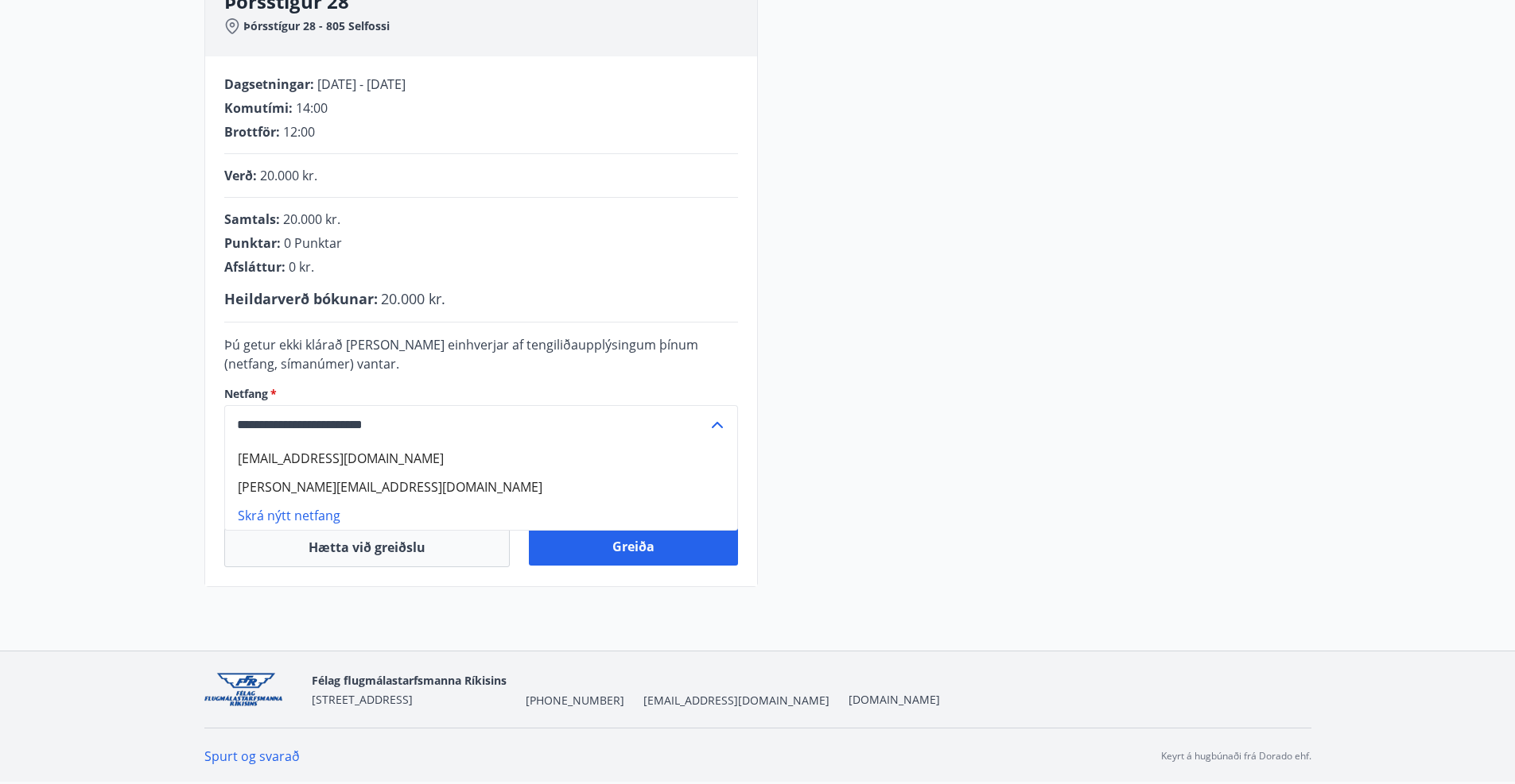
click at [613, 464] on li "dabbistefans@gmail.com" at bounding box center [480, 458] width 512 height 28
type input "**********"
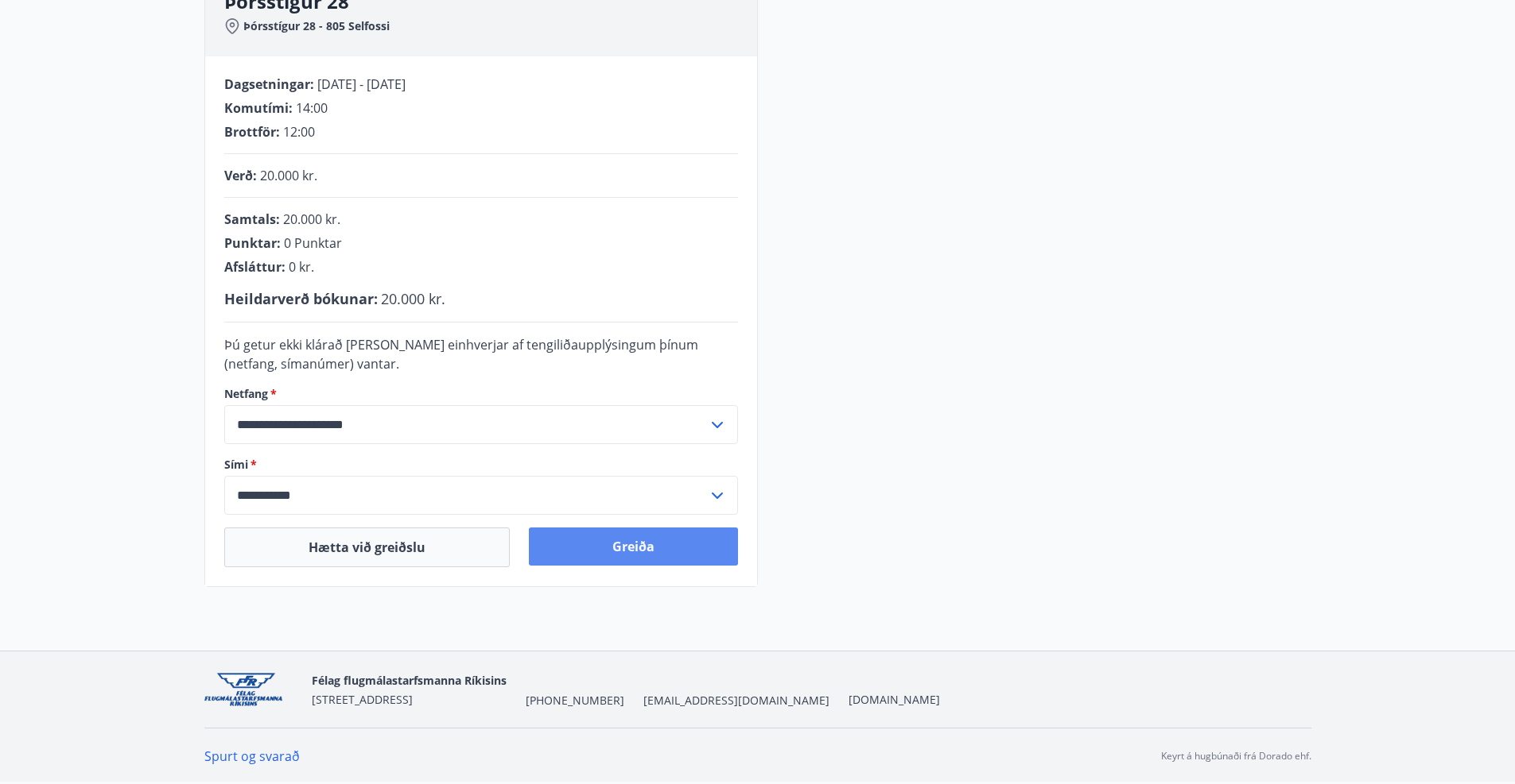
click at [590, 543] on button "Greiða" at bounding box center [633, 547] width 209 height 38
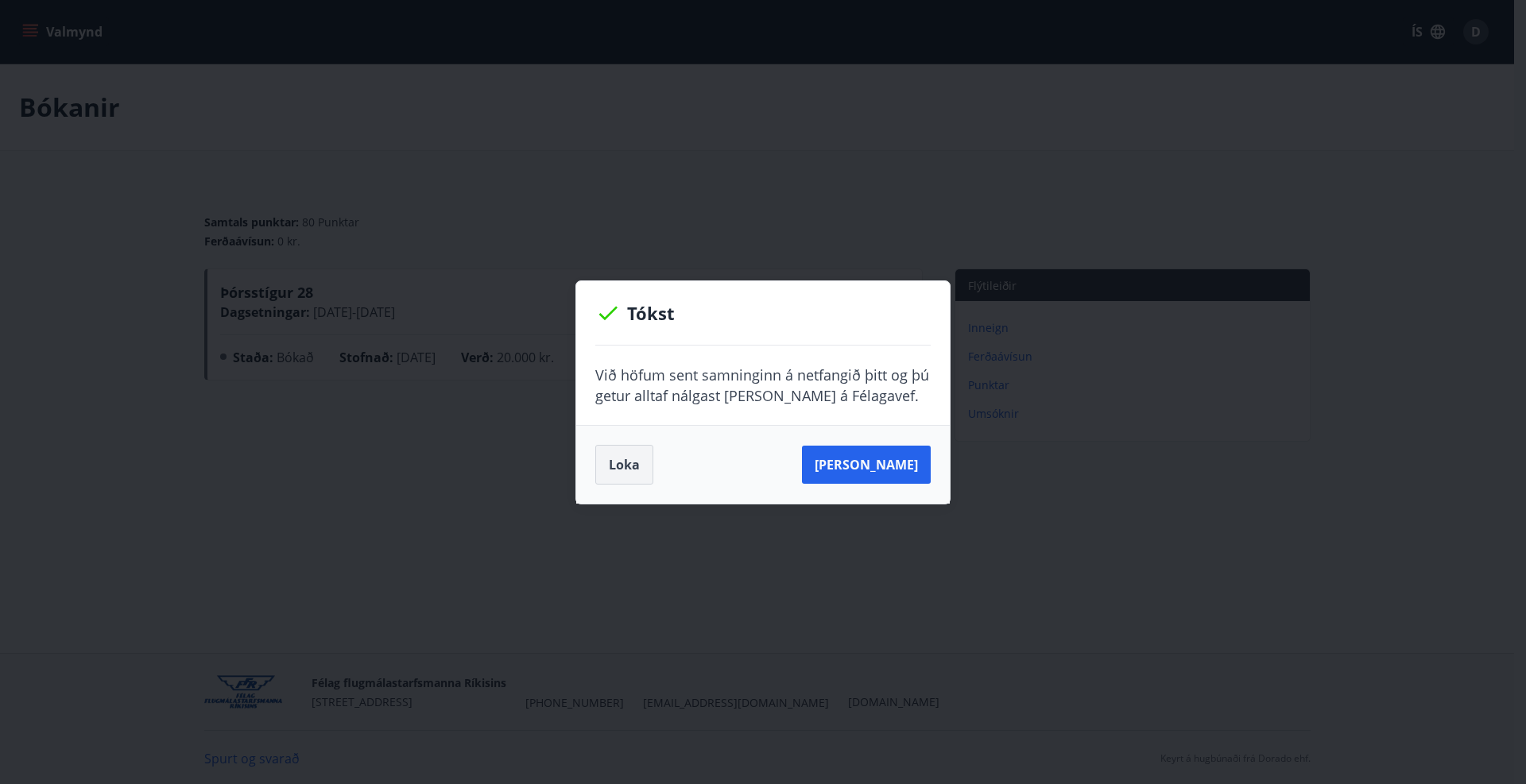
click at [630, 478] on button "Loka" at bounding box center [624, 465] width 58 height 40
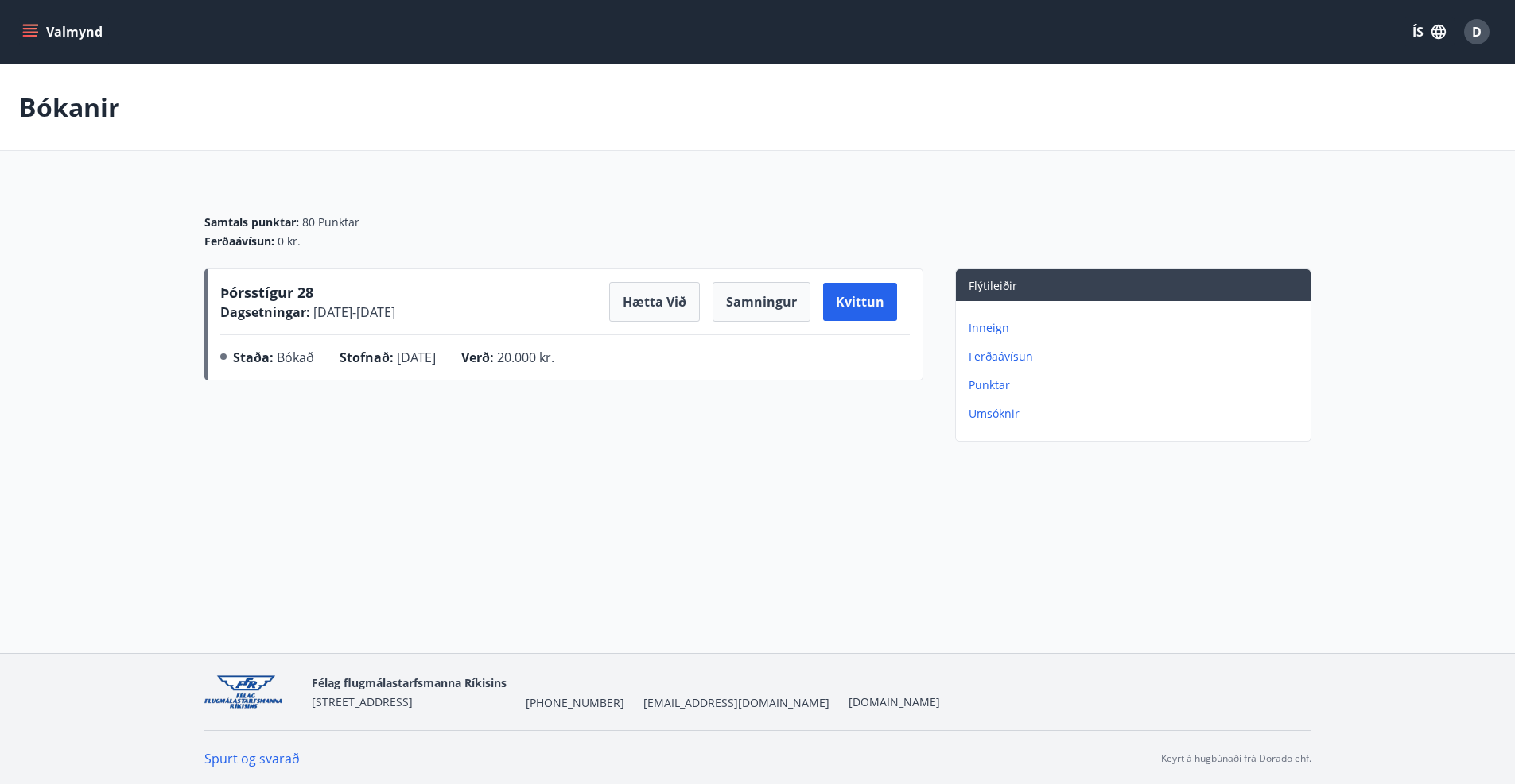
click at [1488, 33] on div "D" at bounding box center [1477, 32] width 26 height 26
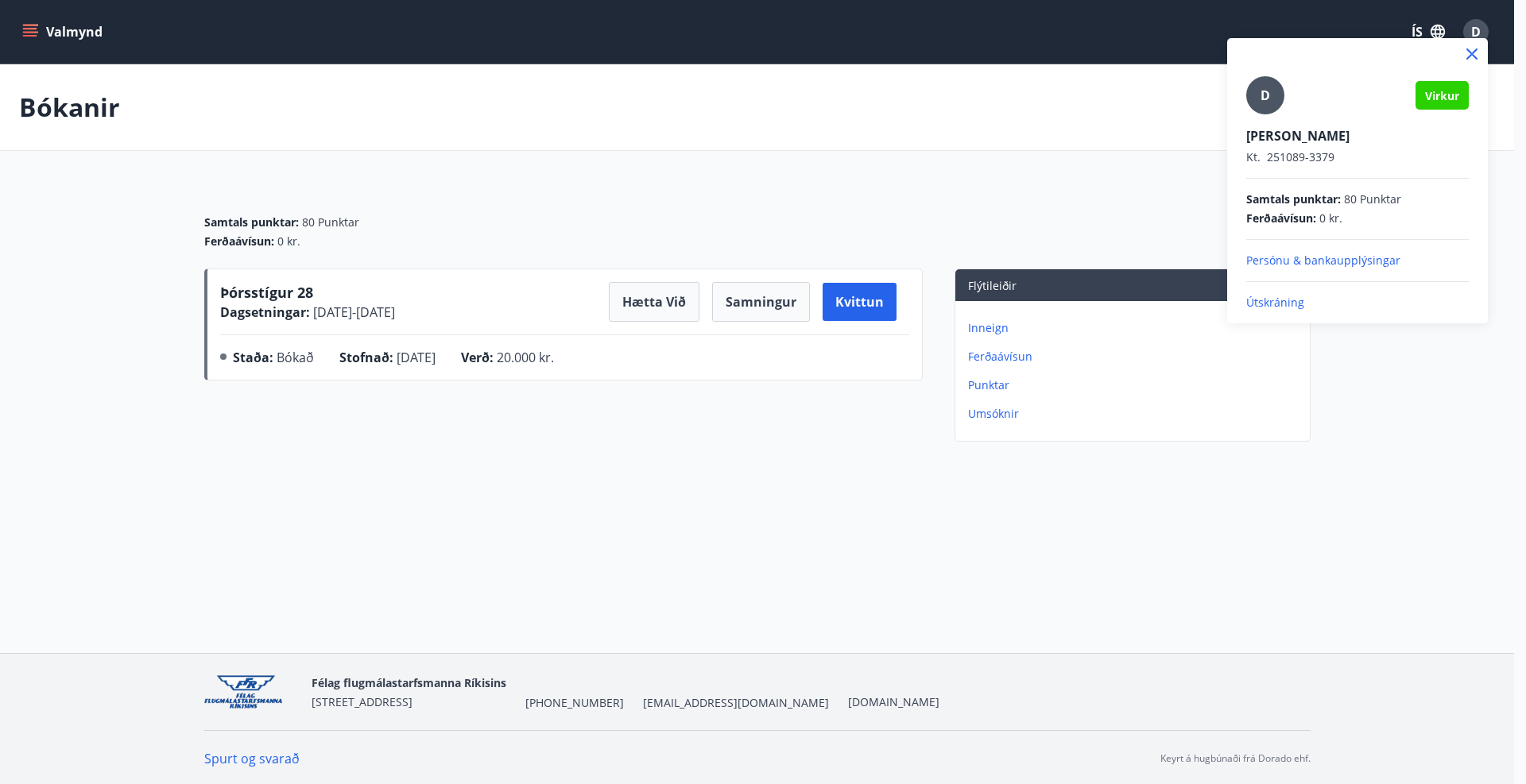
click at [1277, 309] on p "Útskráning" at bounding box center [1357, 302] width 223 height 16
